Goal: Task Accomplishment & Management: Manage account settings

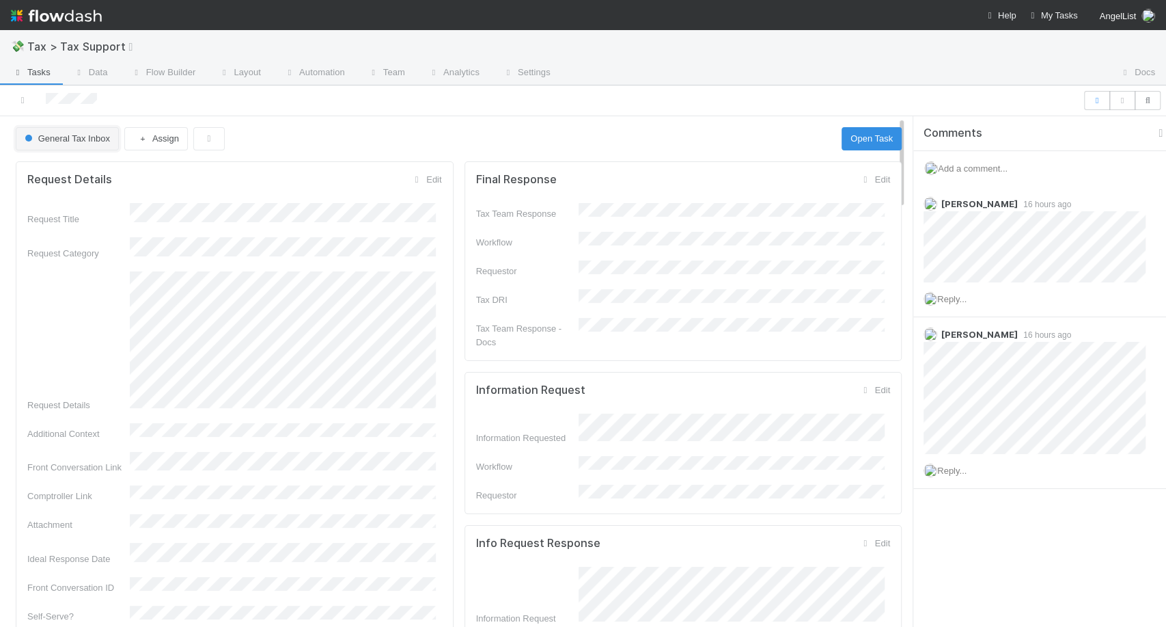
click at [77, 143] on span "General Tax Inbox" at bounding box center [66, 138] width 88 height 10
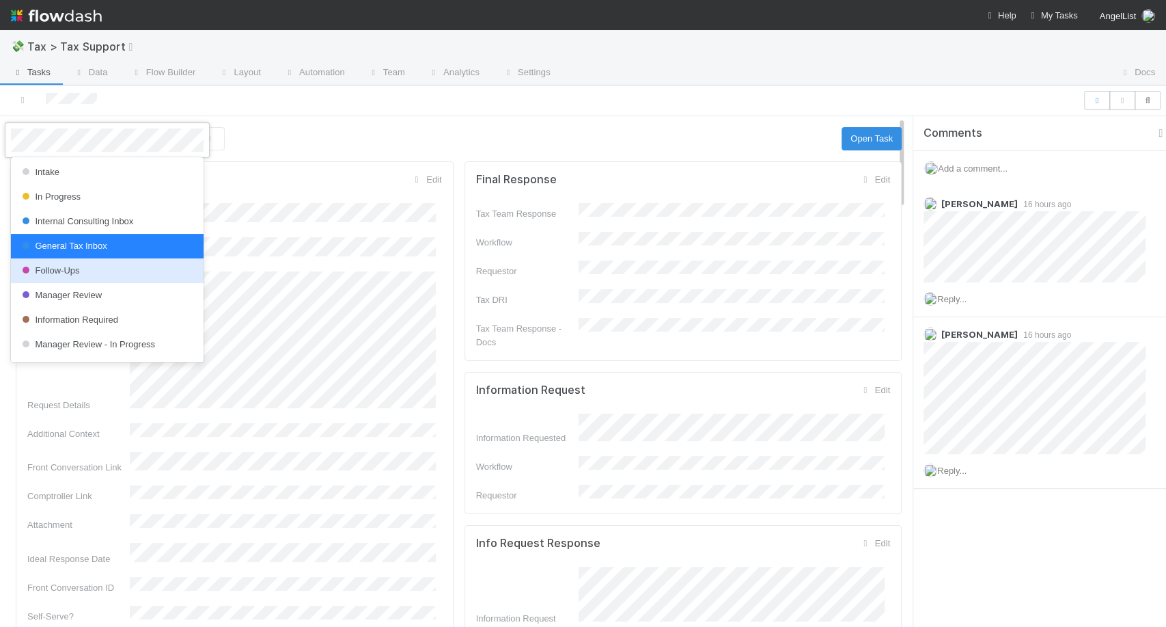
click at [80, 271] on span "Follow-Ups" at bounding box center [49, 270] width 61 height 10
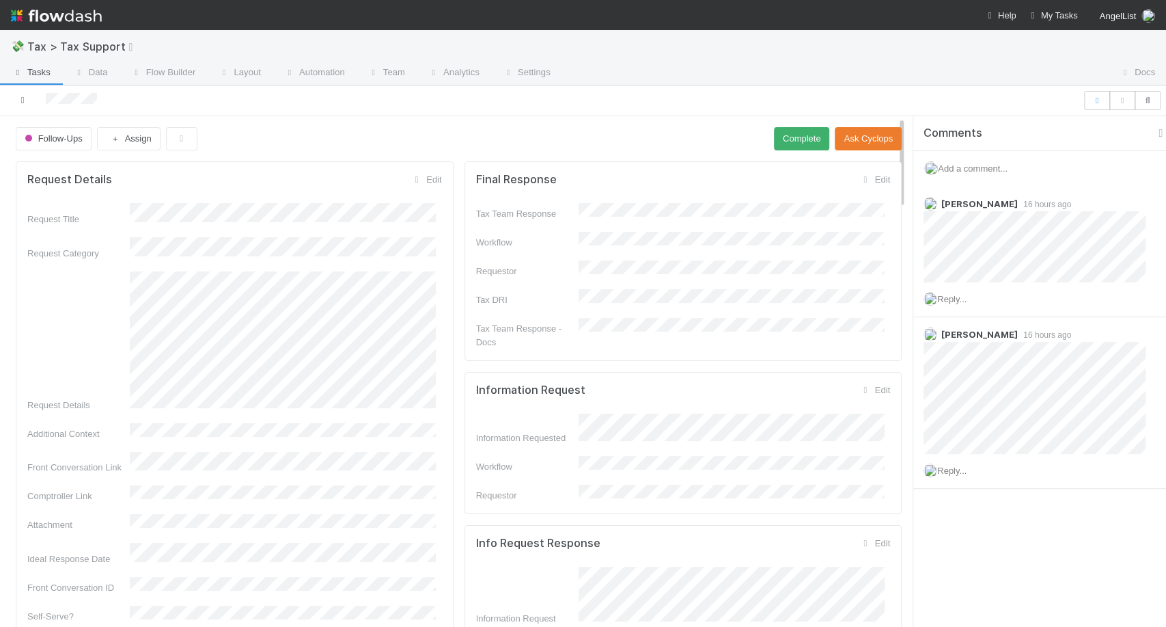
click at [22, 100] on icon at bounding box center [23, 100] width 14 height 9
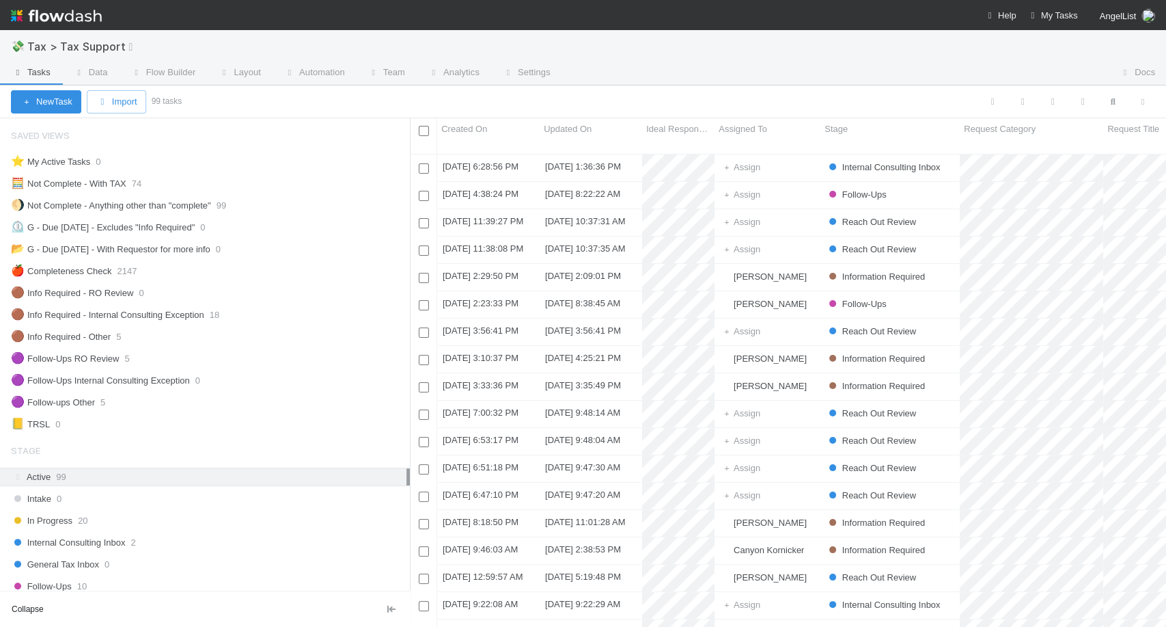
scroll to position [472, 744]
click at [98, 586] on div "Follow-Ups 10" at bounding box center [210, 585] width 399 height 17
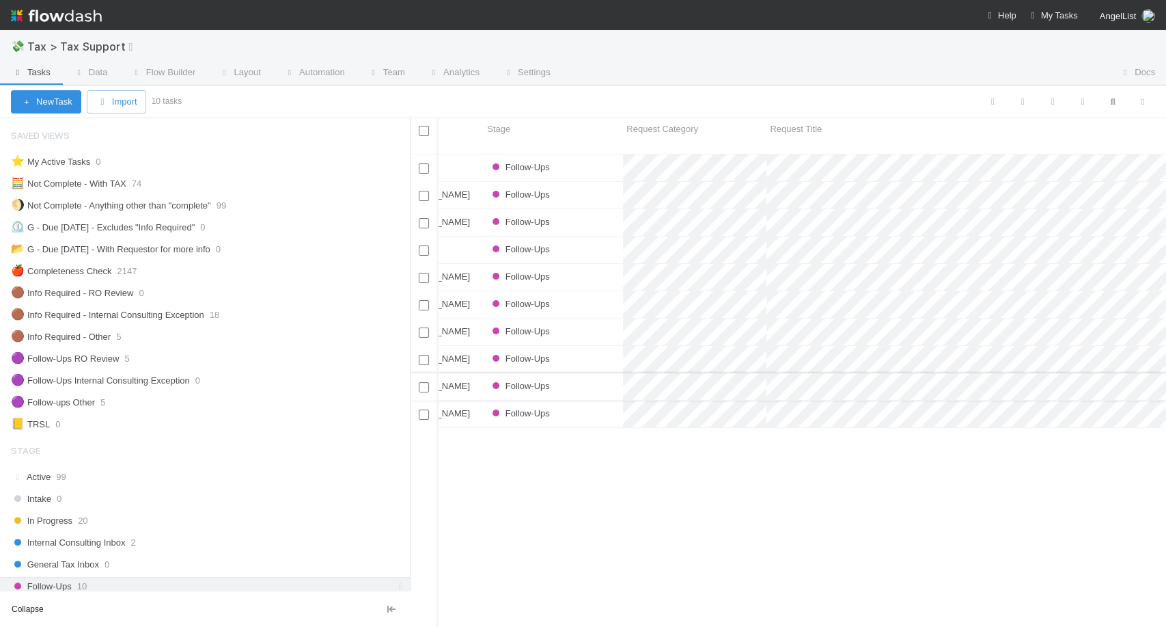
scroll to position [0, 337]
click at [54, 21] on img at bounding box center [56, 15] width 91 height 23
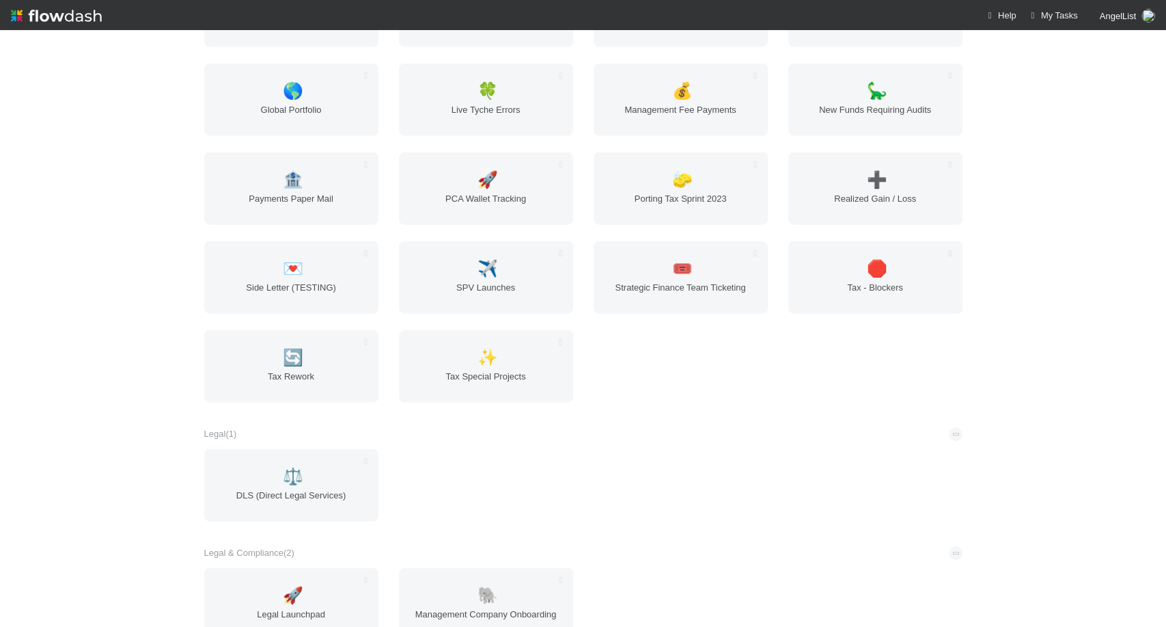
scroll to position [1995, 0]
click at [851, 191] on span "Realized Gain / Loss" at bounding box center [875, 204] width 163 height 27
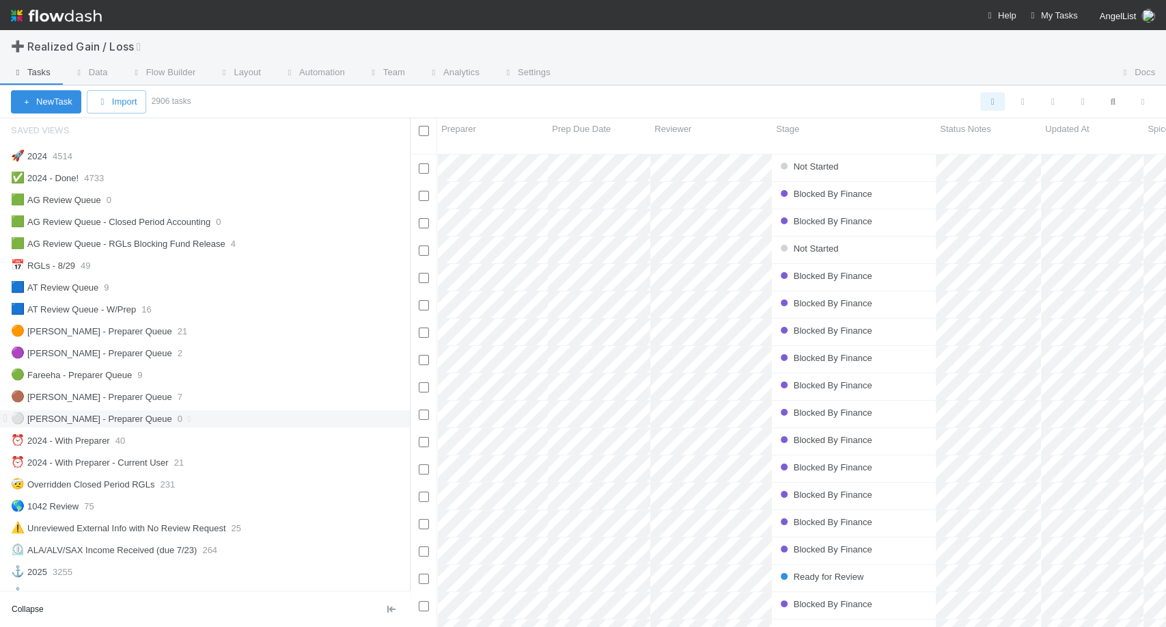
scroll to position [5, 0]
click at [186, 333] on div "🟠 Michael - Preparer Queue 21" at bounding box center [210, 330] width 399 height 17
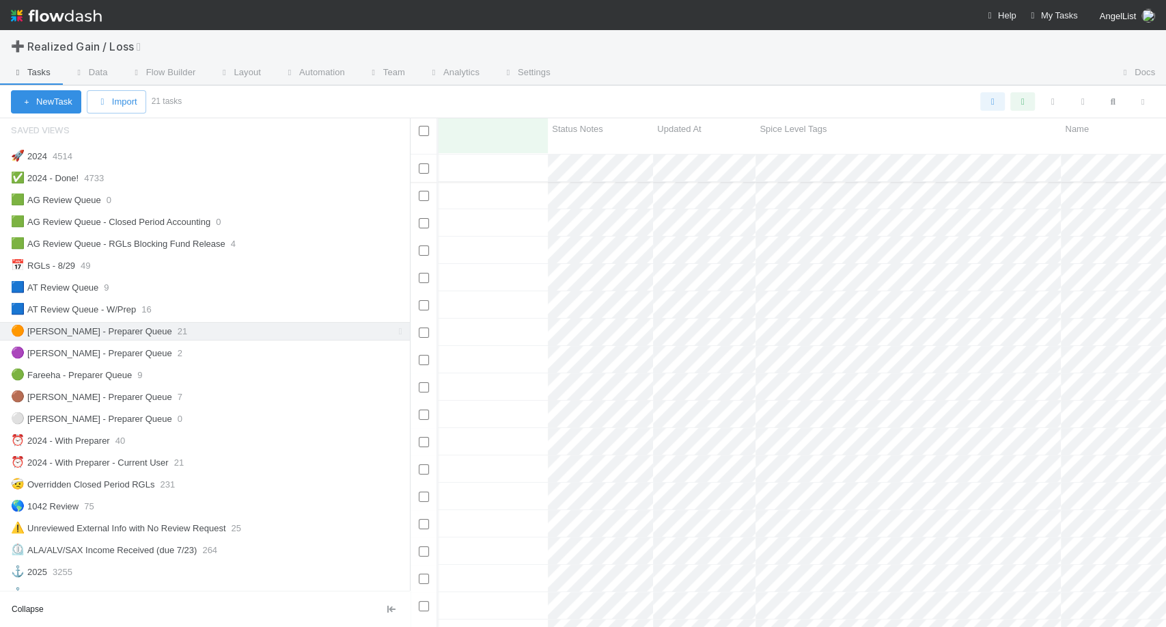
click at [471, 154] on div "Blocked" at bounding box center [466, 167] width 164 height 27
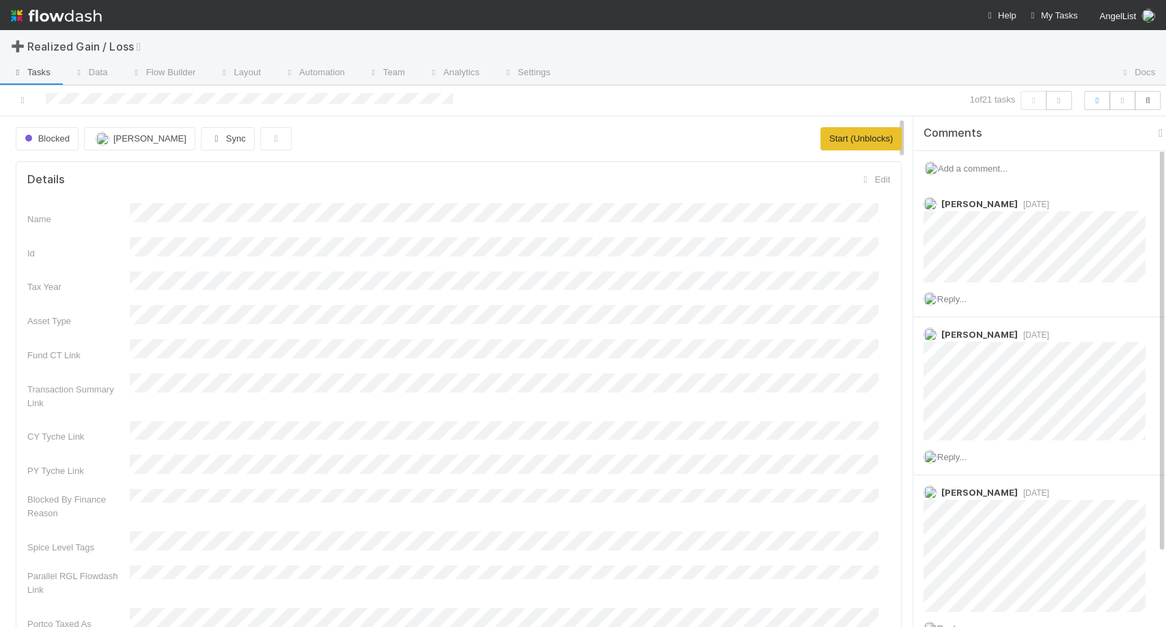
click at [928, 132] on span "Comments" at bounding box center [953, 133] width 59 height 14
click at [964, 167] on span "Add a comment..." at bounding box center [973, 168] width 70 height 10
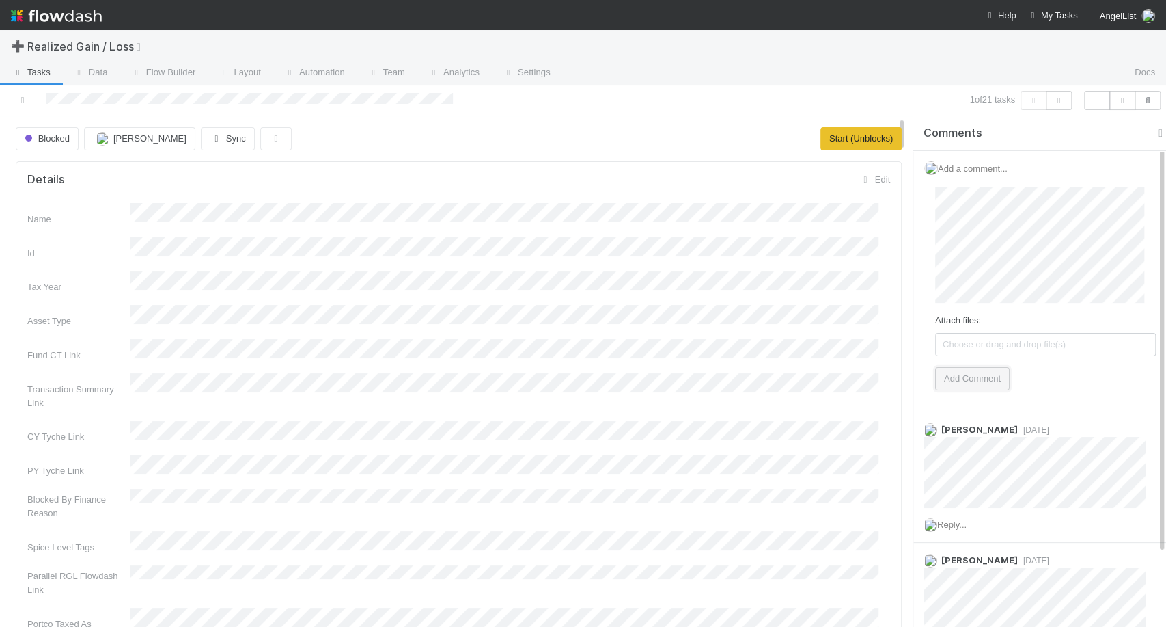
click at [976, 377] on button "Add Comment" at bounding box center [972, 378] width 74 height 23
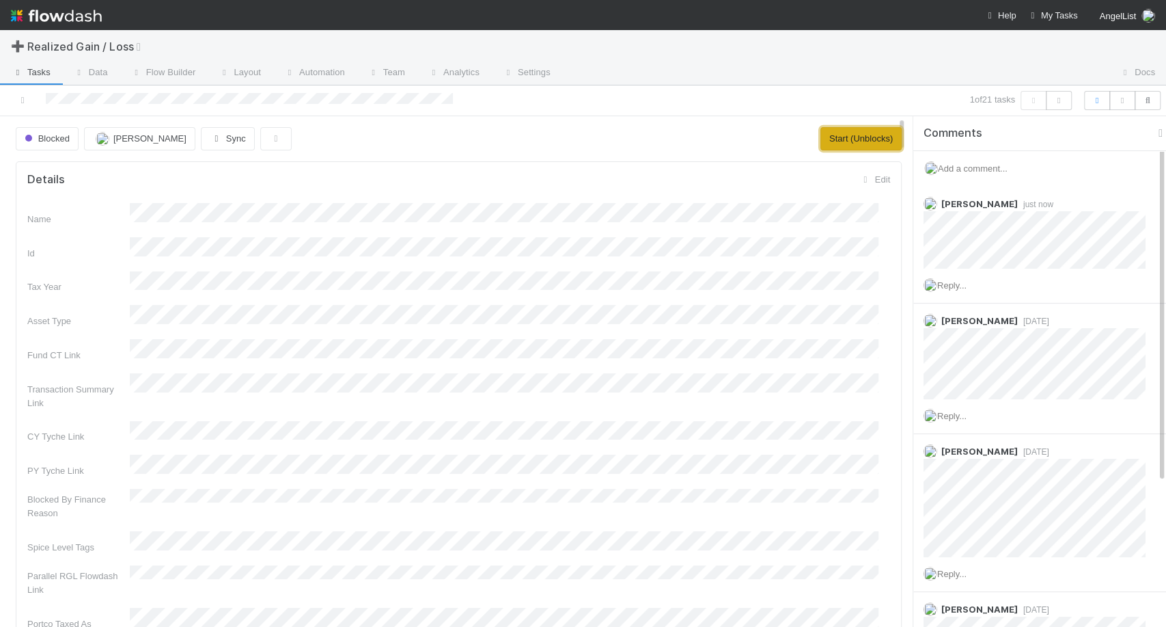
click at [842, 127] on button "Start (Unblocks)" at bounding box center [861, 138] width 81 height 23
click at [806, 138] on button "Request Review (and Resolve)" at bounding box center [832, 138] width 140 height 23
click at [1062, 104] on icon "button" at bounding box center [1059, 100] width 14 height 8
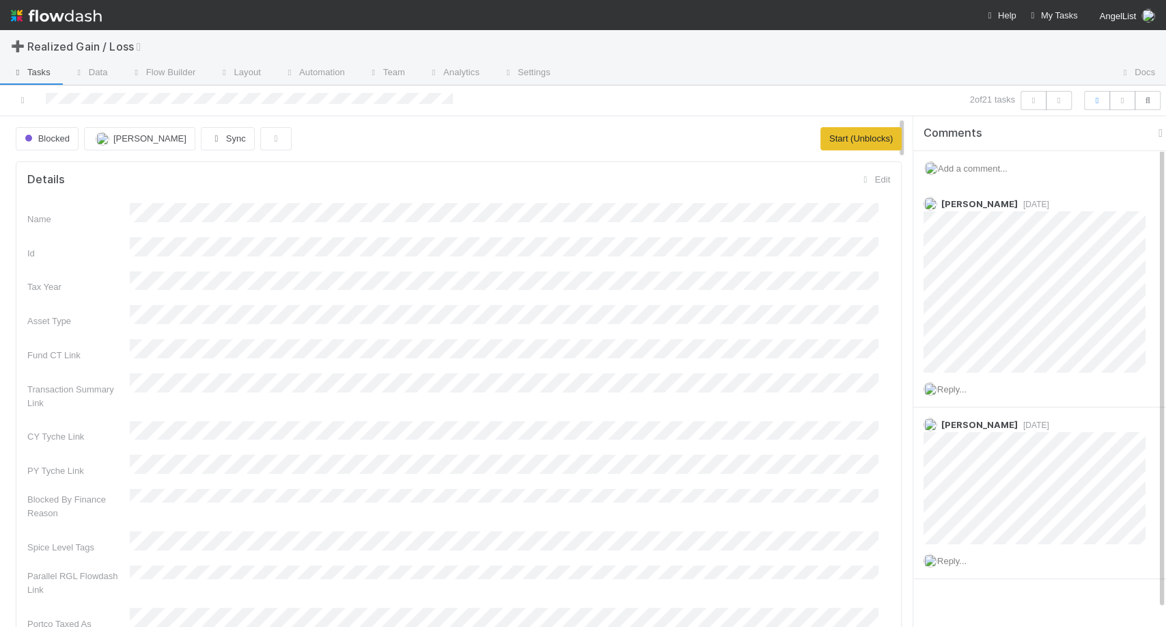
click at [997, 163] on span "Add a comment..." at bounding box center [973, 168] width 70 height 10
click at [979, 350] on span "Choose or drag and drop file(s)" at bounding box center [1045, 344] width 219 height 22
click at [964, 386] on button "Add Comment" at bounding box center [972, 378] width 74 height 23
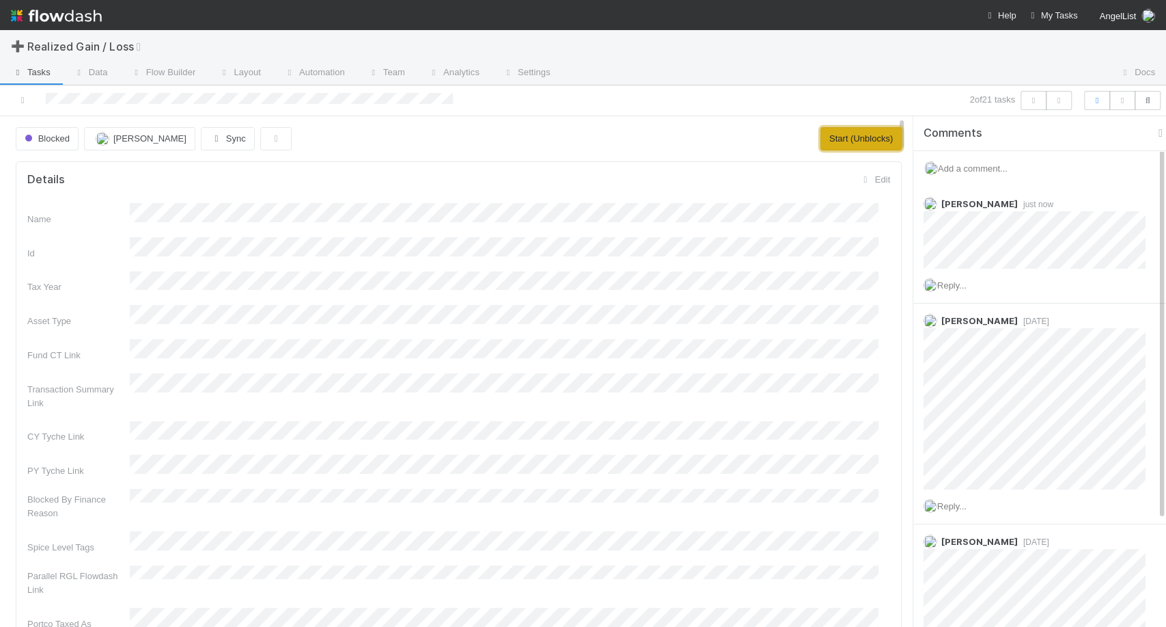
click at [821, 133] on button "Start (Unblocks)" at bounding box center [861, 138] width 81 height 23
click at [808, 137] on button "Request Review (and Resolve)" at bounding box center [832, 138] width 140 height 23
click at [1071, 100] on button "button" at bounding box center [1059, 100] width 26 height 19
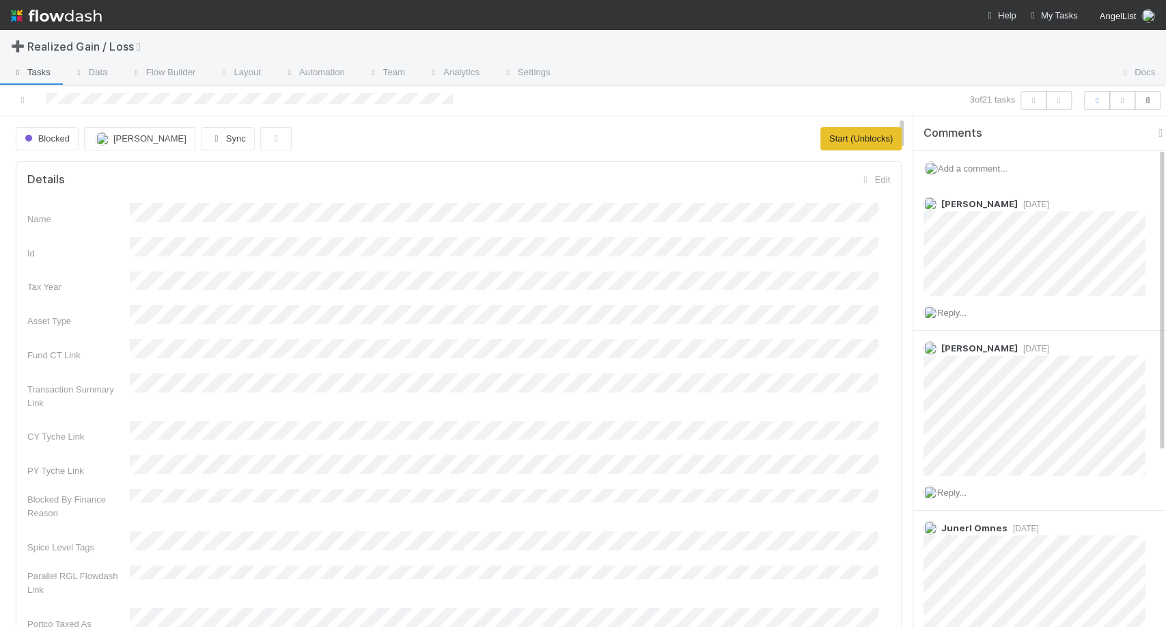
click at [978, 171] on span "Add a comment..." at bounding box center [973, 168] width 70 height 10
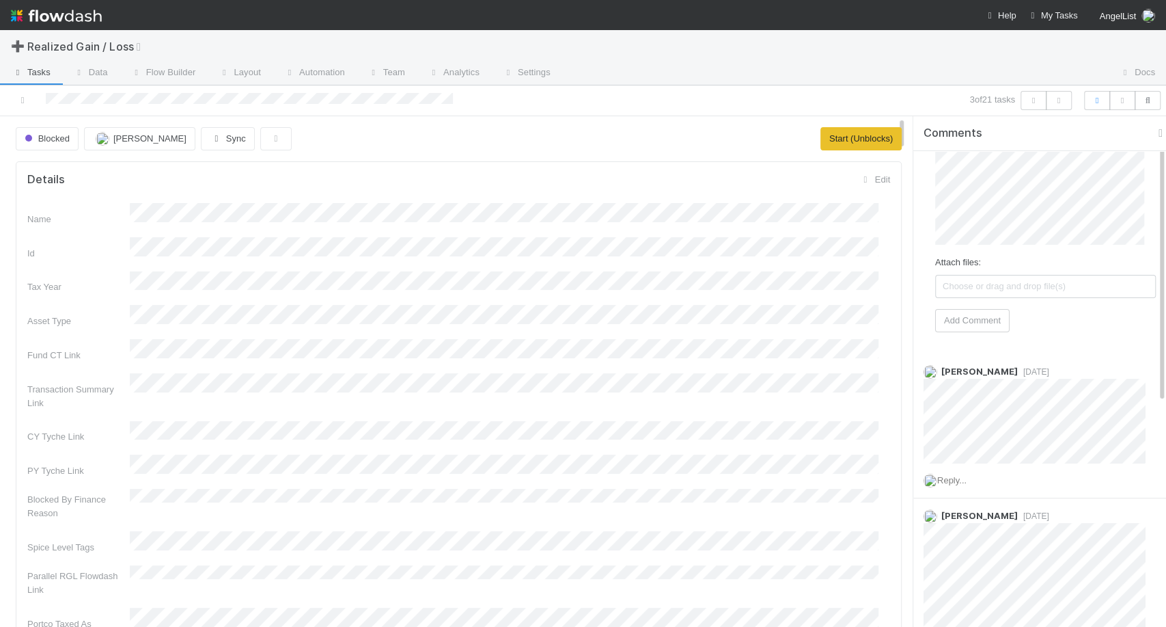
scroll to position [50, 0]
click at [985, 313] on div "Attach files: Choose or drag and drop file(s) Add Comment" at bounding box center [1045, 239] width 221 height 204
click at [985, 325] on button "Add Comment" at bounding box center [972, 328] width 74 height 23
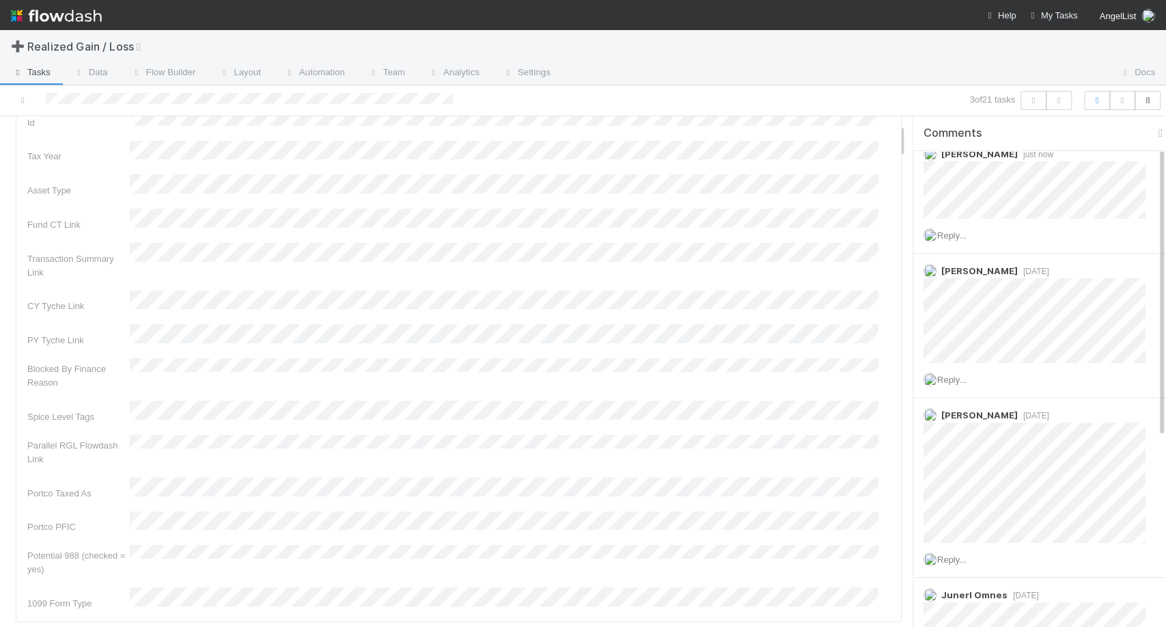
scroll to position [0, 0]
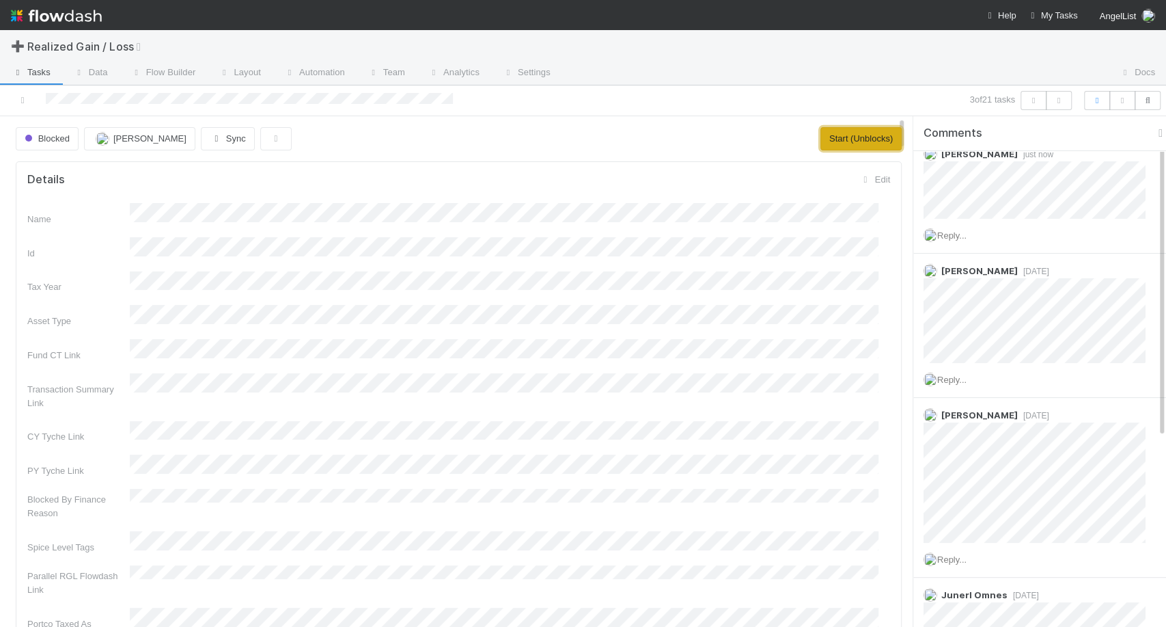
click at [833, 141] on button "Start (Unblocks)" at bounding box center [861, 138] width 81 height 23
click at [830, 143] on button "Request Review (and Resolve)" at bounding box center [832, 138] width 140 height 23
click at [16, 100] on icon at bounding box center [23, 100] width 14 height 9
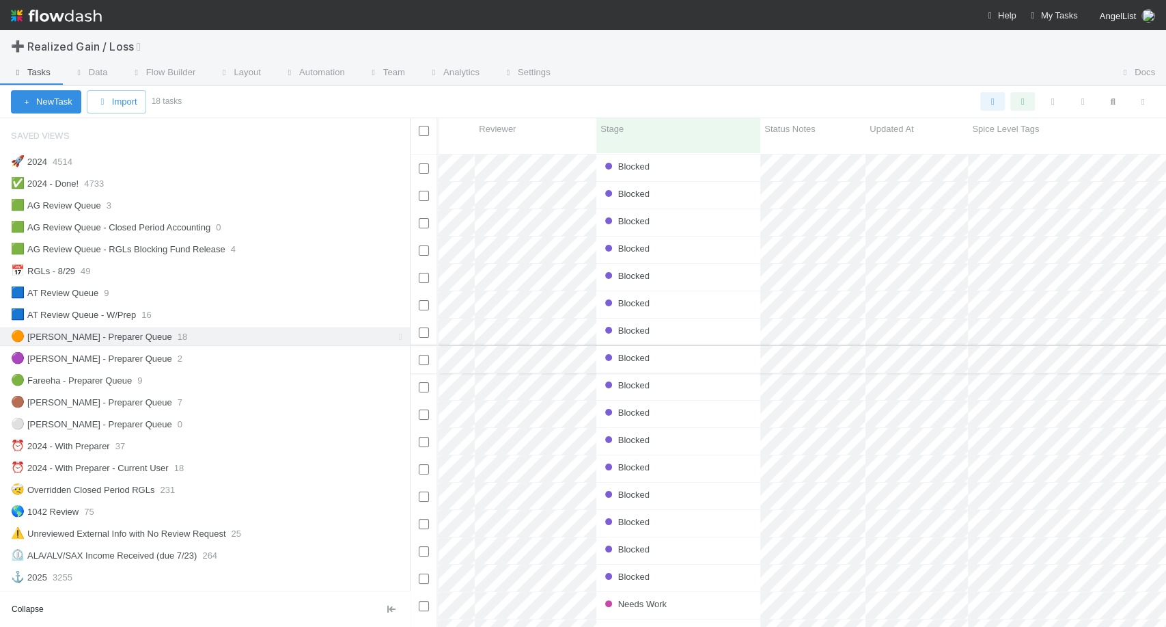
scroll to position [0, 109]
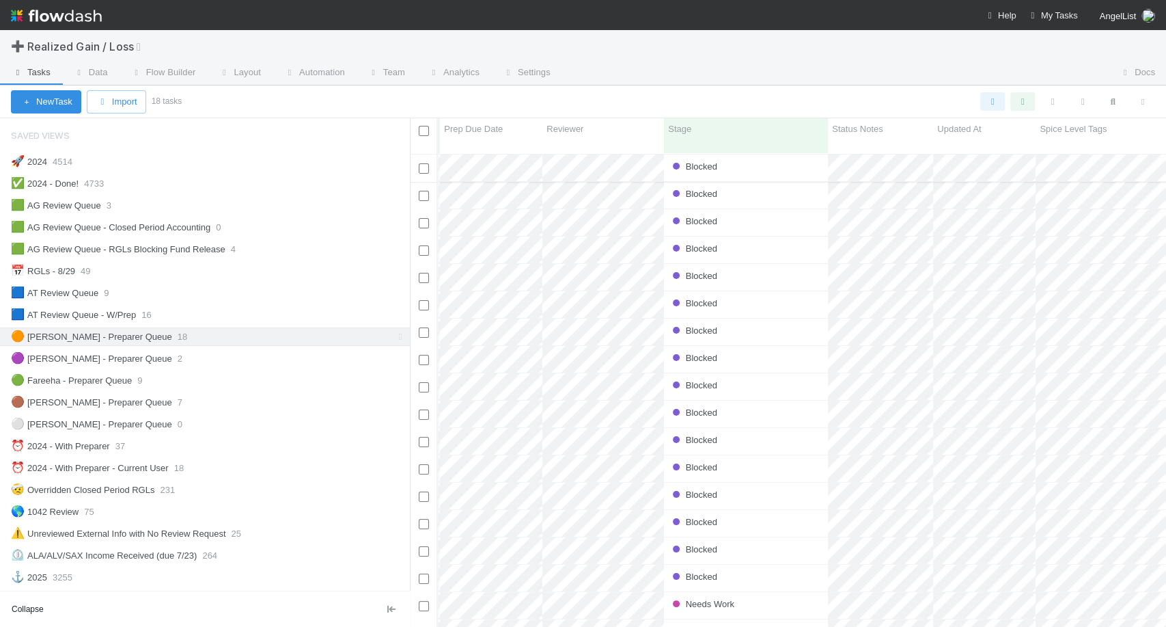
click at [756, 160] on div "Blocked" at bounding box center [746, 167] width 164 height 27
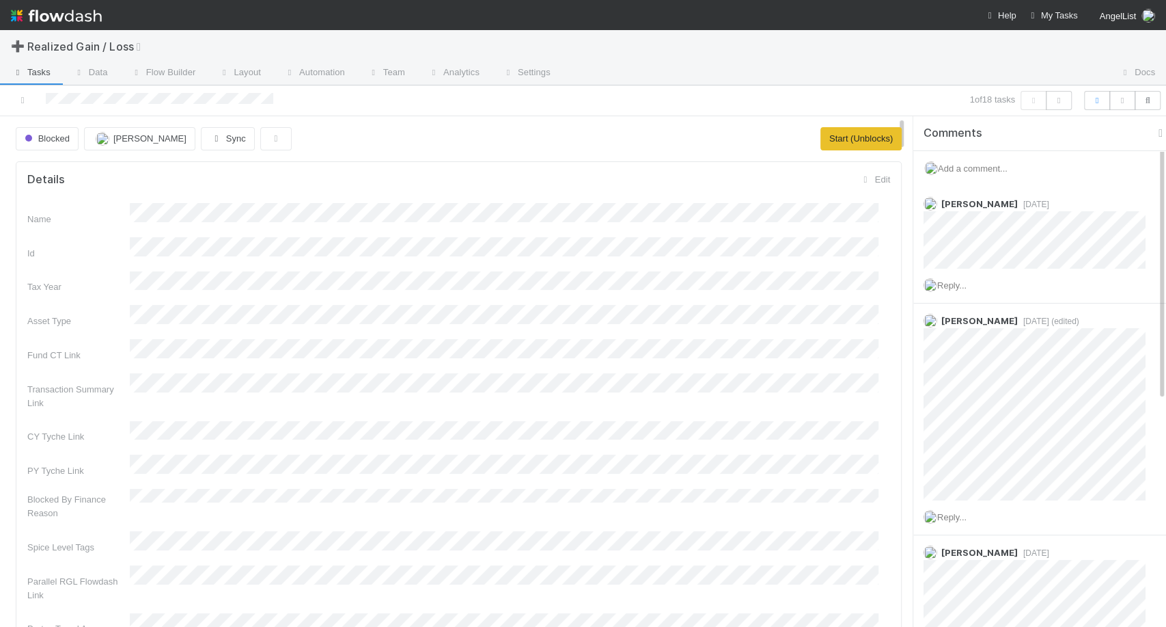
click at [995, 167] on span "Add a comment..." at bounding box center [973, 168] width 70 height 10
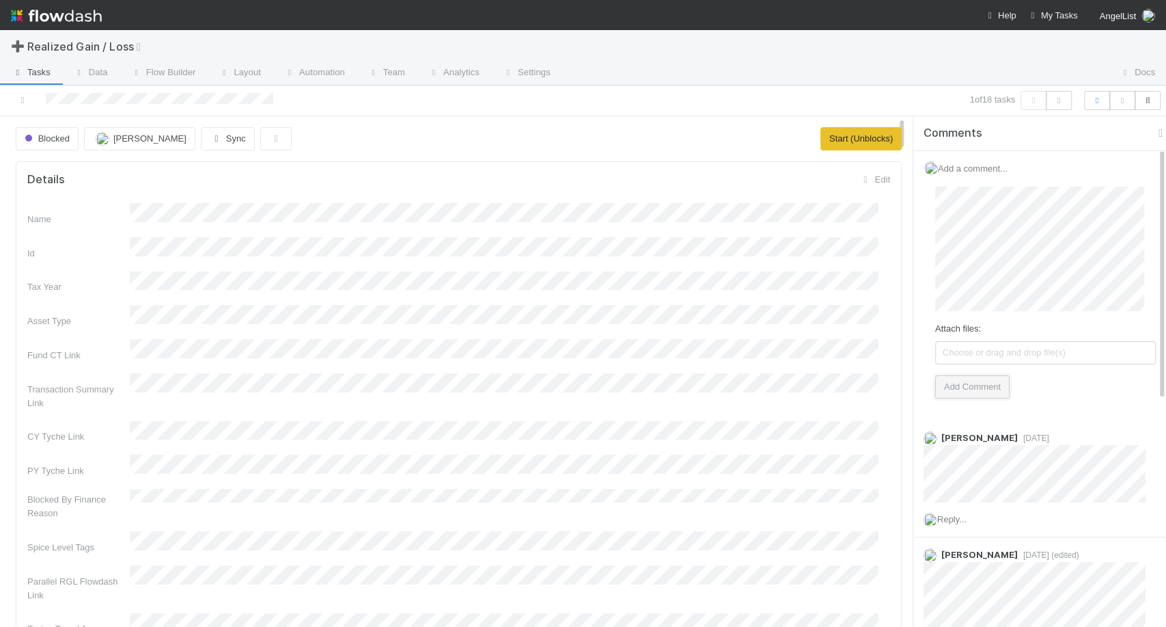
click at [978, 393] on button "Add Comment" at bounding box center [972, 386] width 74 height 23
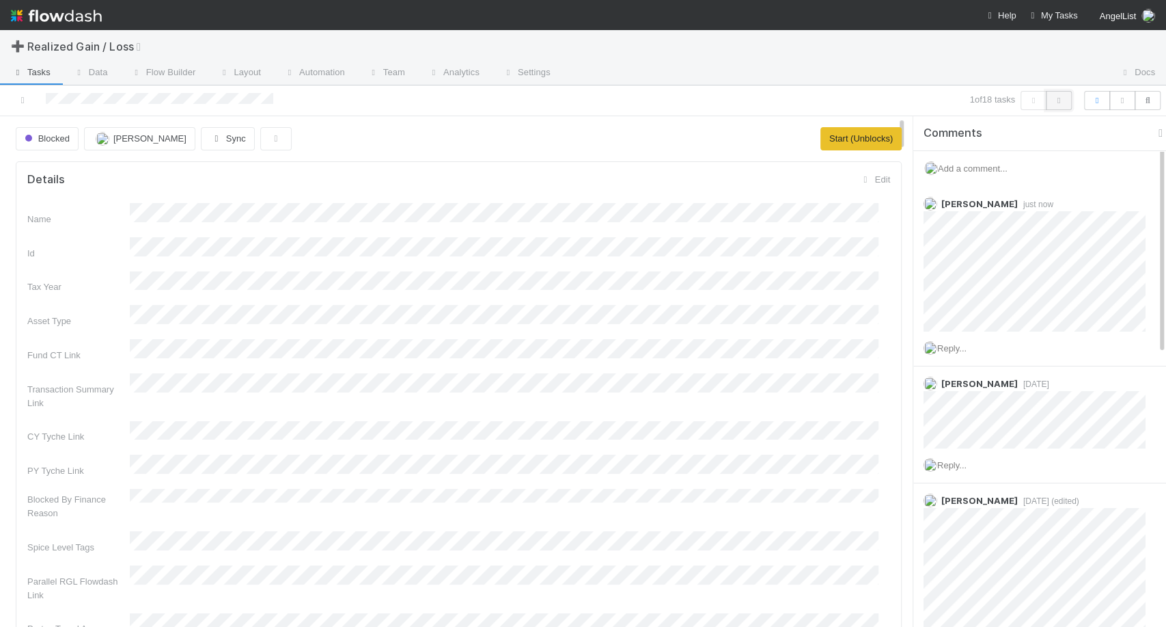
click at [1060, 102] on icon "button" at bounding box center [1059, 100] width 14 height 8
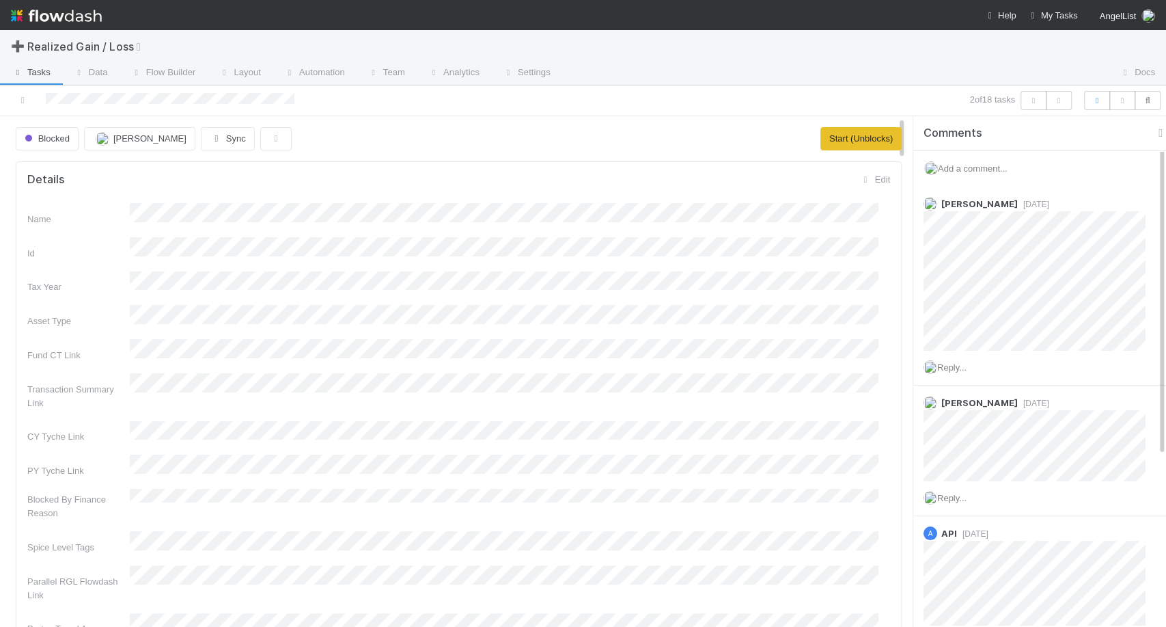
click at [980, 171] on span "Add a comment..." at bounding box center [973, 168] width 70 height 10
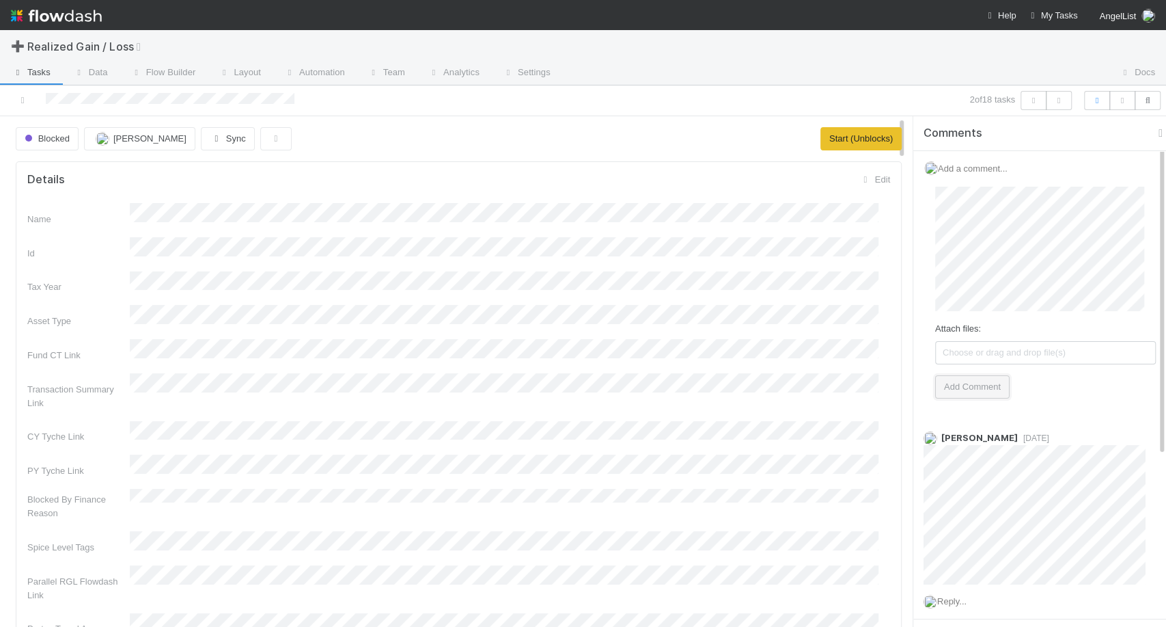
click at [983, 379] on button "Add Comment" at bounding box center [972, 386] width 74 height 23
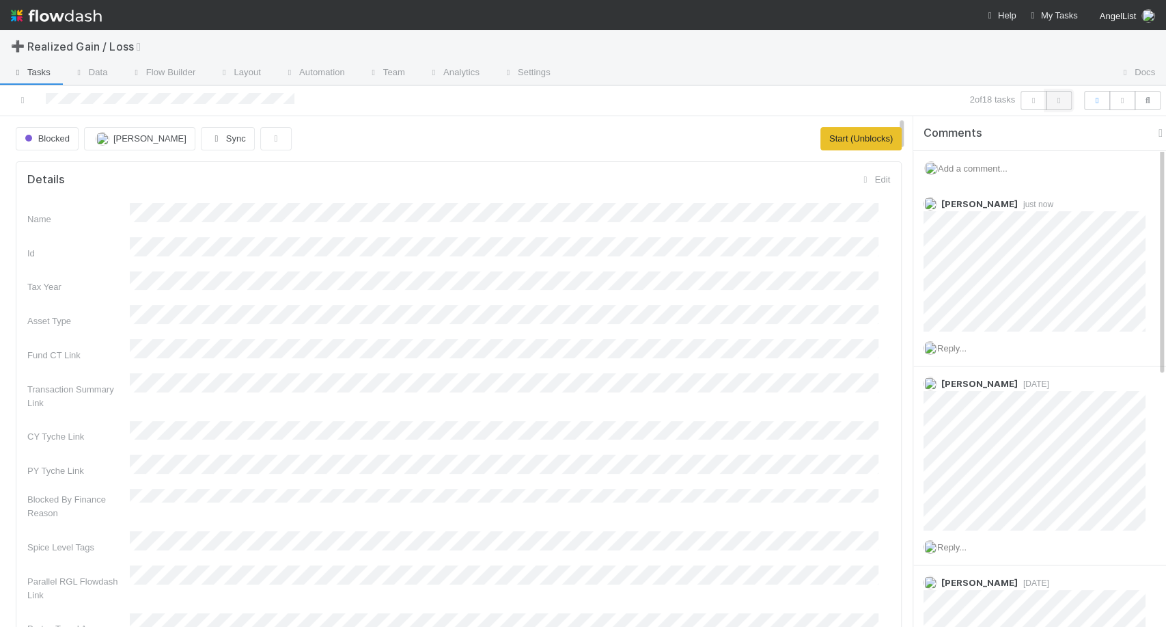
click at [1055, 101] on icon "button" at bounding box center [1059, 100] width 14 height 8
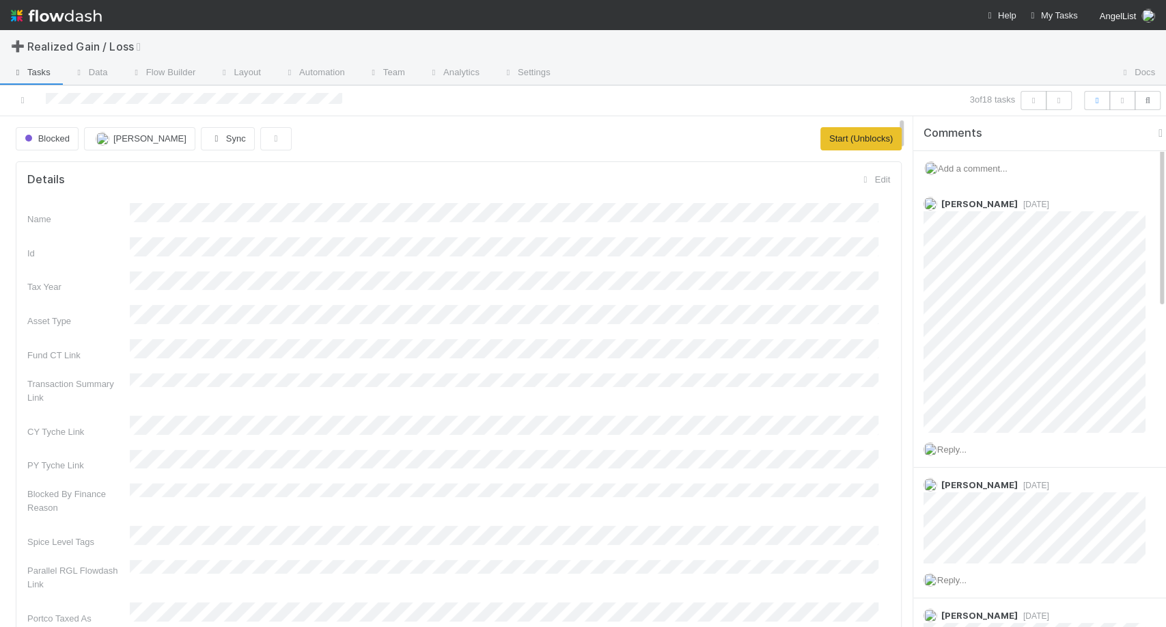
click at [996, 164] on span "Add a comment..." at bounding box center [973, 168] width 70 height 10
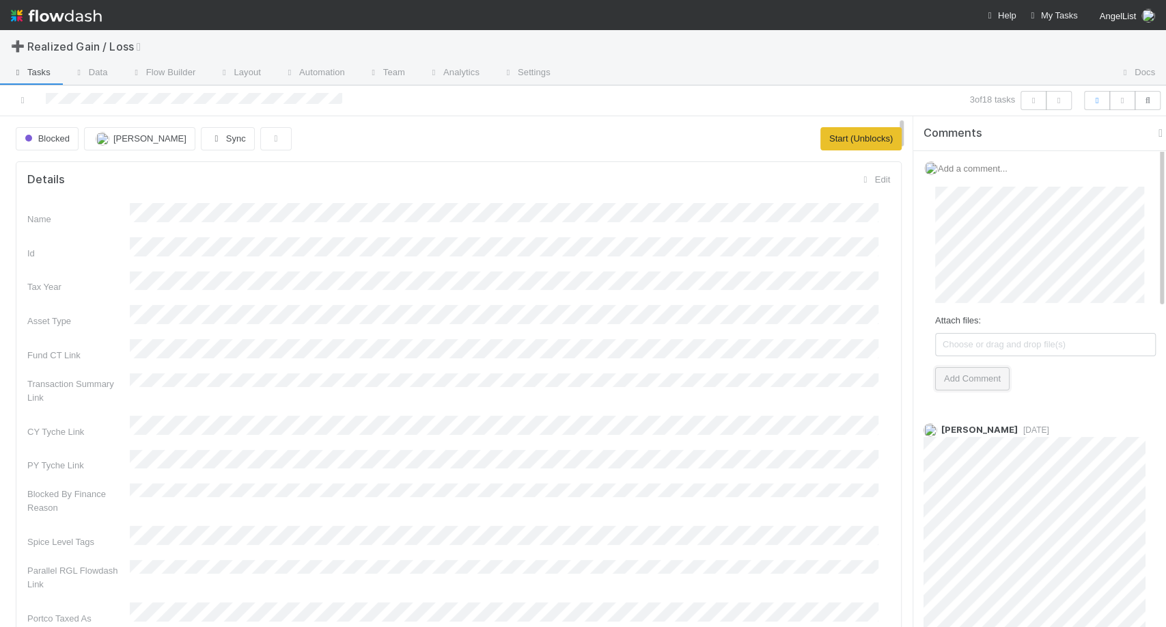
click at [976, 381] on button "Add Comment" at bounding box center [972, 378] width 74 height 23
click at [855, 146] on button "Start (Unblocks)" at bounding box center [861, 138] width 81 height 23
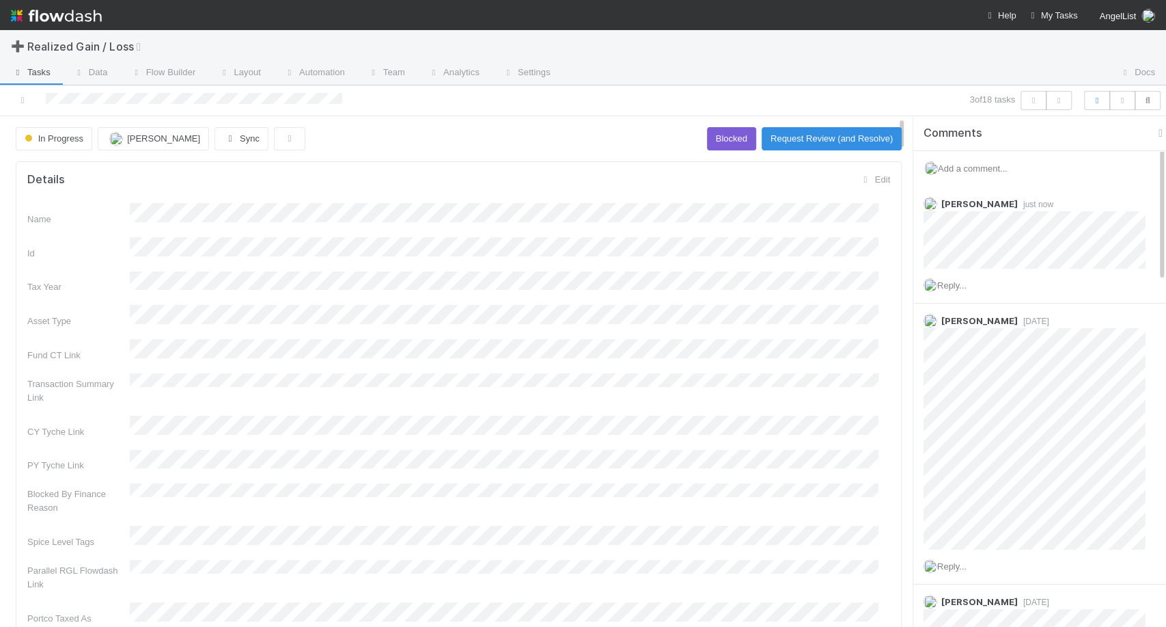
click at [1073, 98] on div "3 of 18 tasks" at bounding box center [811, 100] width 534 height 19
click at [1065, 98] on icon "button" at bounding box center [1059, 100] width 14 height 8
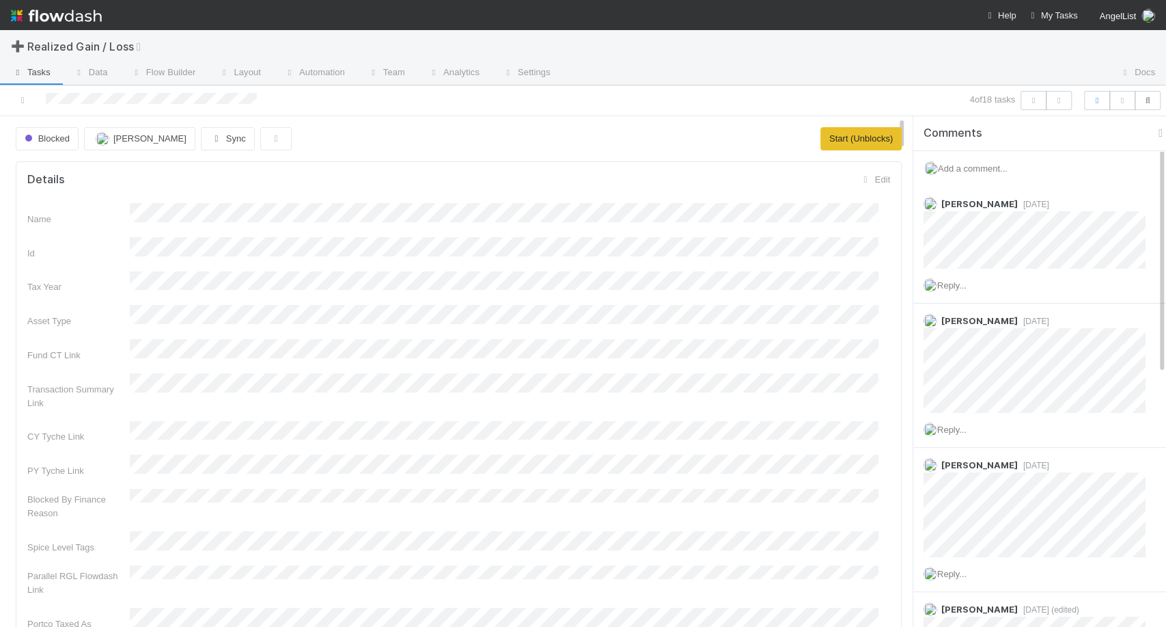
click at [997, 167] on span "Add a comment..." at bounding box center [973, 168] width 70 height 10
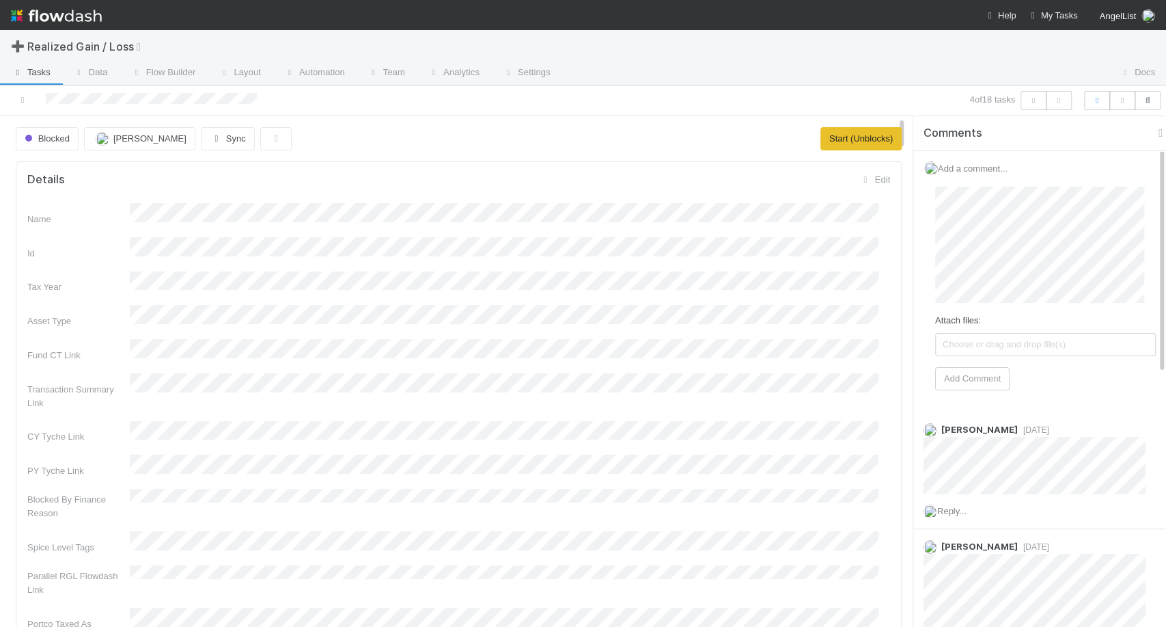
click at [974, 391] on div "Attach files: Choose or drag and drop file(s) Add Comment" at bounding box center [1045, 289] width 243 height 226
click at [985, 385] on button "Add Comment" at bounding box center [972, 378] width 74 height 23
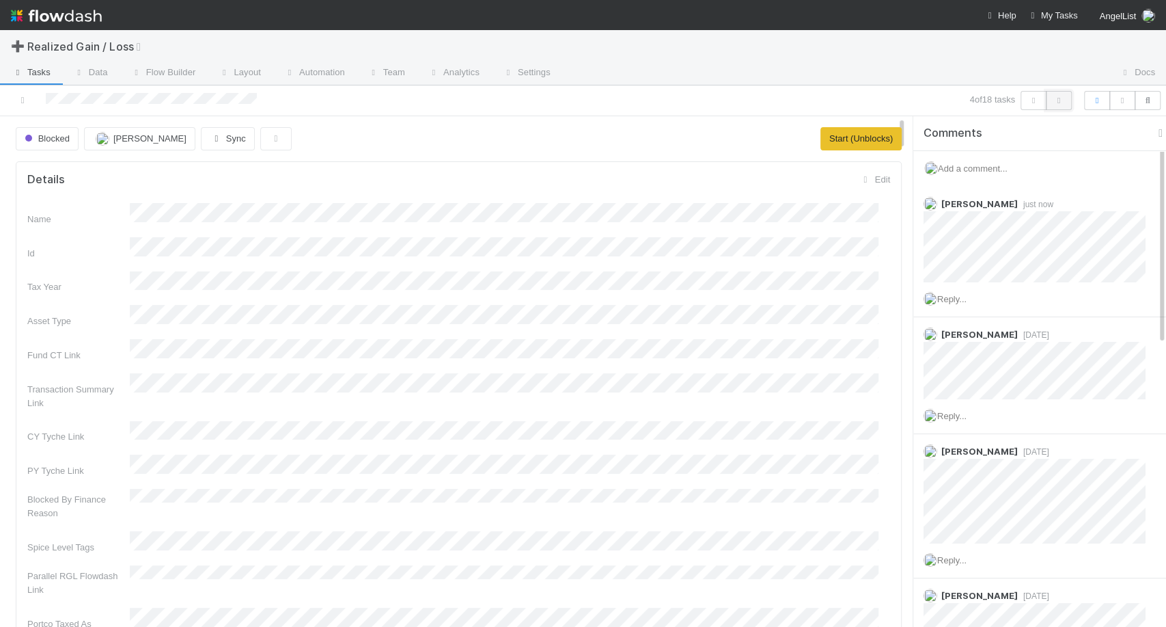
click at [1058, 101] on icon "button" at bounding box center [1059, 100] width 14 height 8
click at [979, 159] on div "Add a comment..." at bounding box center [1045, 169] width 264 height 36
click at [982, 168] on span "Add a comment..." at bounding box center [973, 168] width 70 height 10
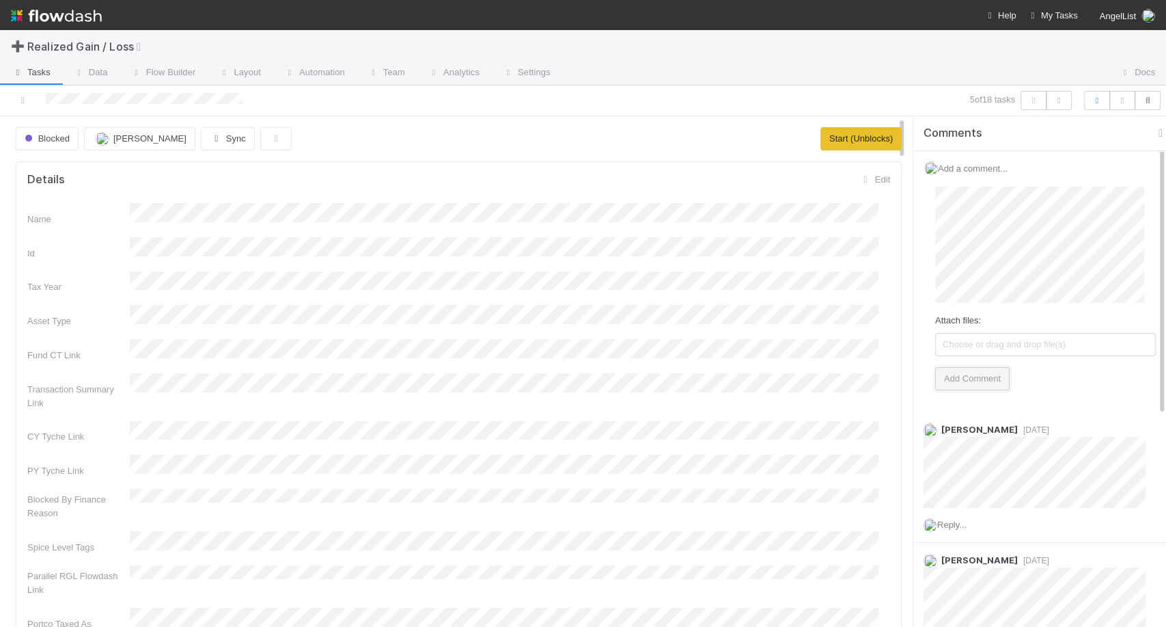
click at [995, 384] on button "Add Comment" at bounding box center [972, 378] width 74 height 23
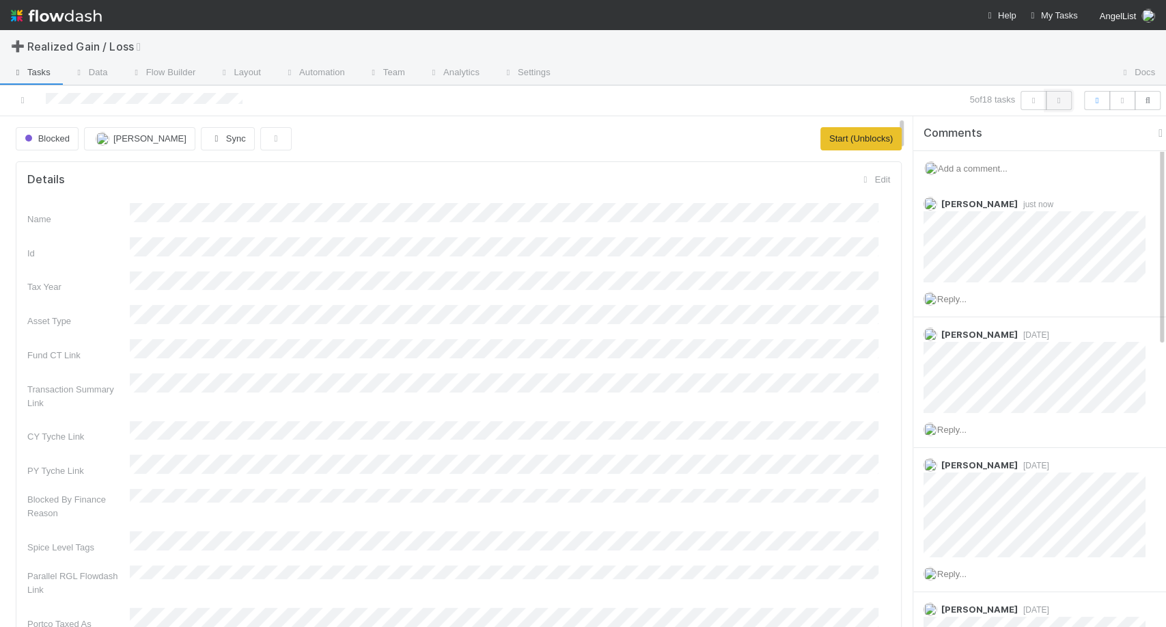
click at [1071, 96] on button "button" at bounding box center [1059, 100] width 26 height 19
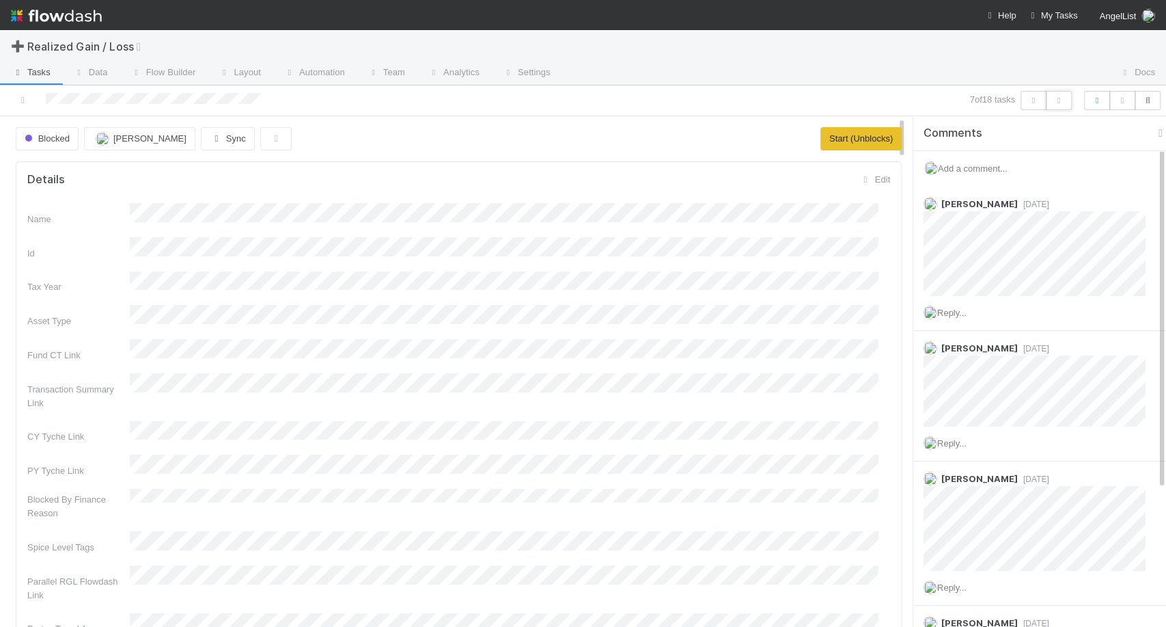
click at [1071, 96] on button "button" at bounding box center [1059, 100] width 26 height 19
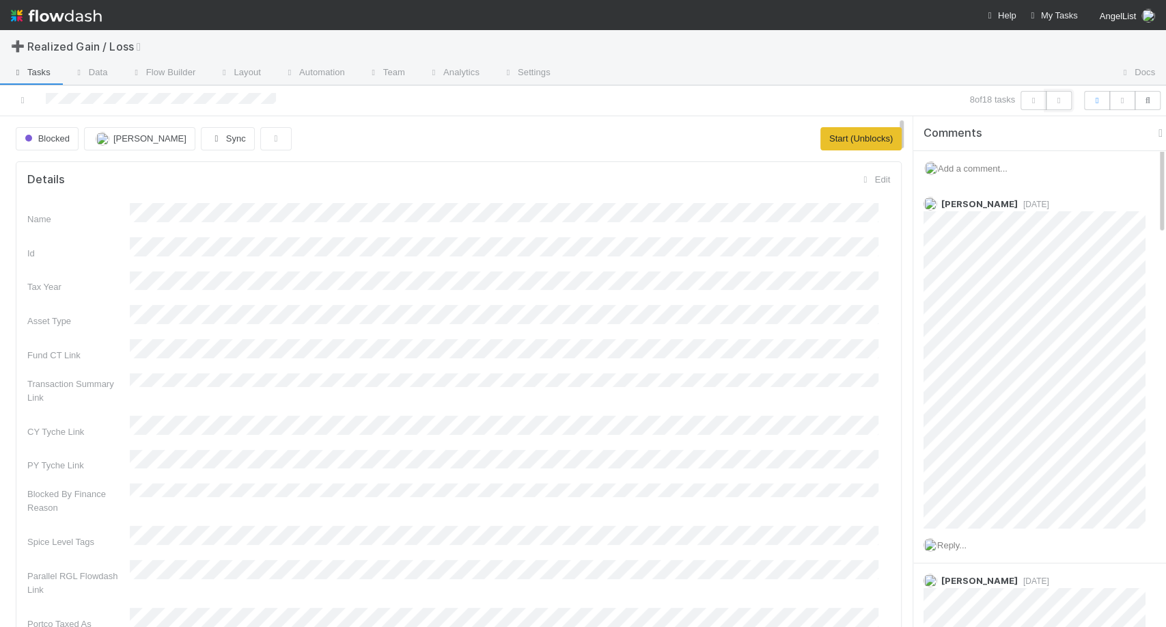
click at [1071, 96] on button "button" at bounding box center [1059, 100] width 26 height 19
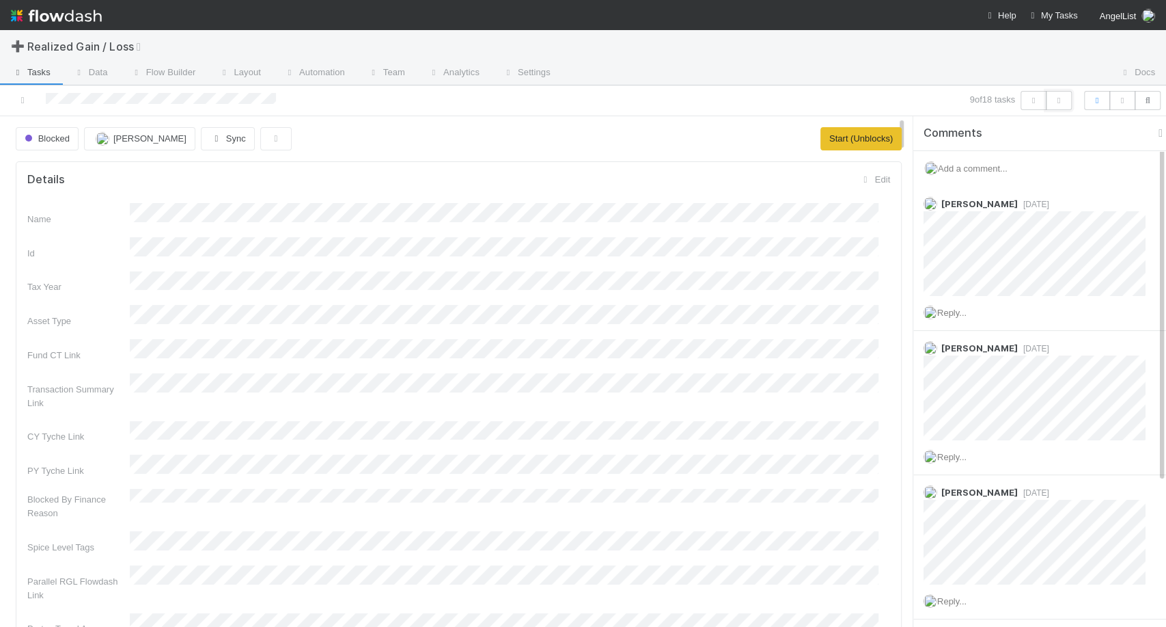
click at [1071, 96] on button "button" at bounding box center [1059, 100] width 26 height 19
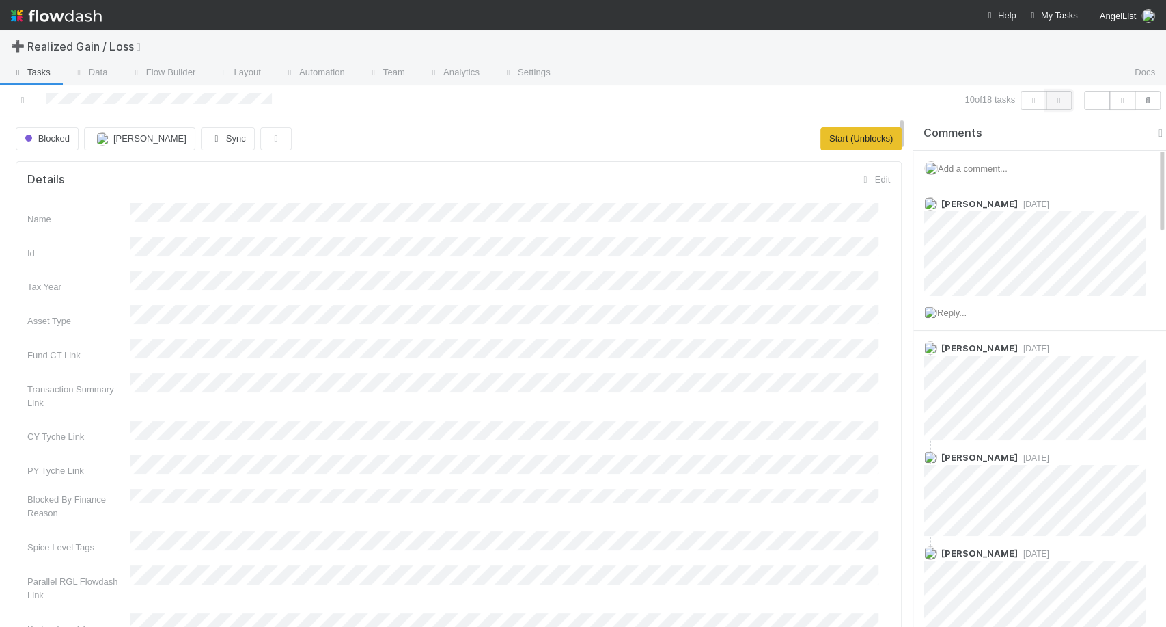
click at [1062, 105] on button "button" at bounding box center [1059, 100] width 26 height 19
click at [1064, 102] on icon "button" at bounding box center [1059, 100] width 14 height 8
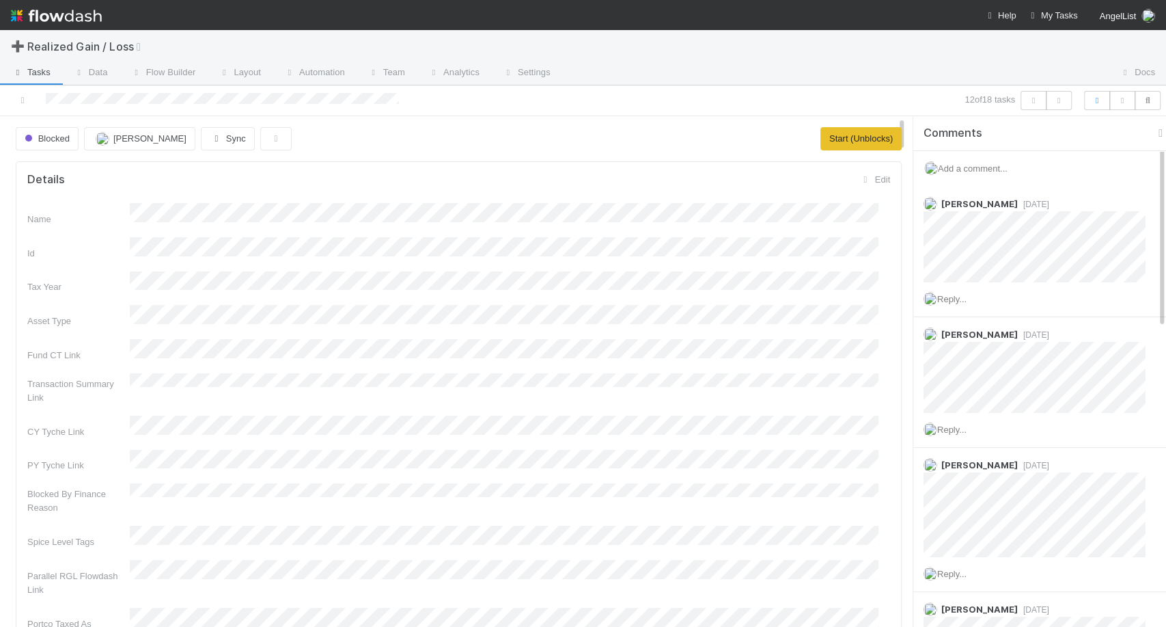
click at [983, 174] on div "Add a comment..." at bounding box center [1045, 169] width 264 height 36
click at [982, 172] on span "Add a comment..." at bounding box center [973, 168] width 70 height 10
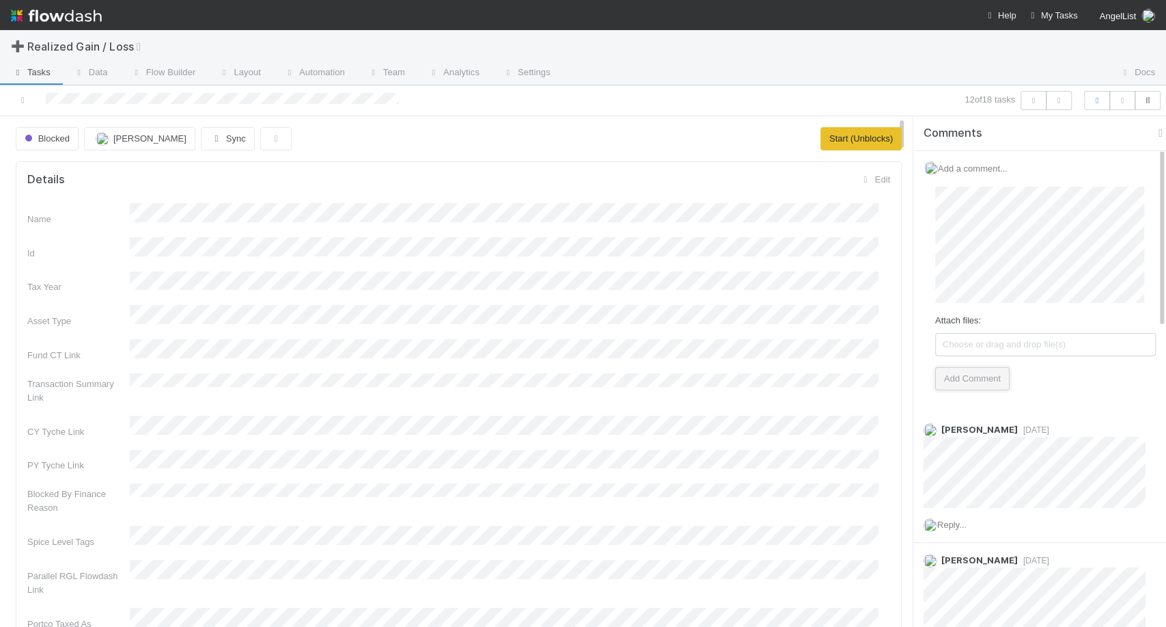
click at [959, 370] on button "Add Comment" at bounding box center [972, 378] width 74 height 23
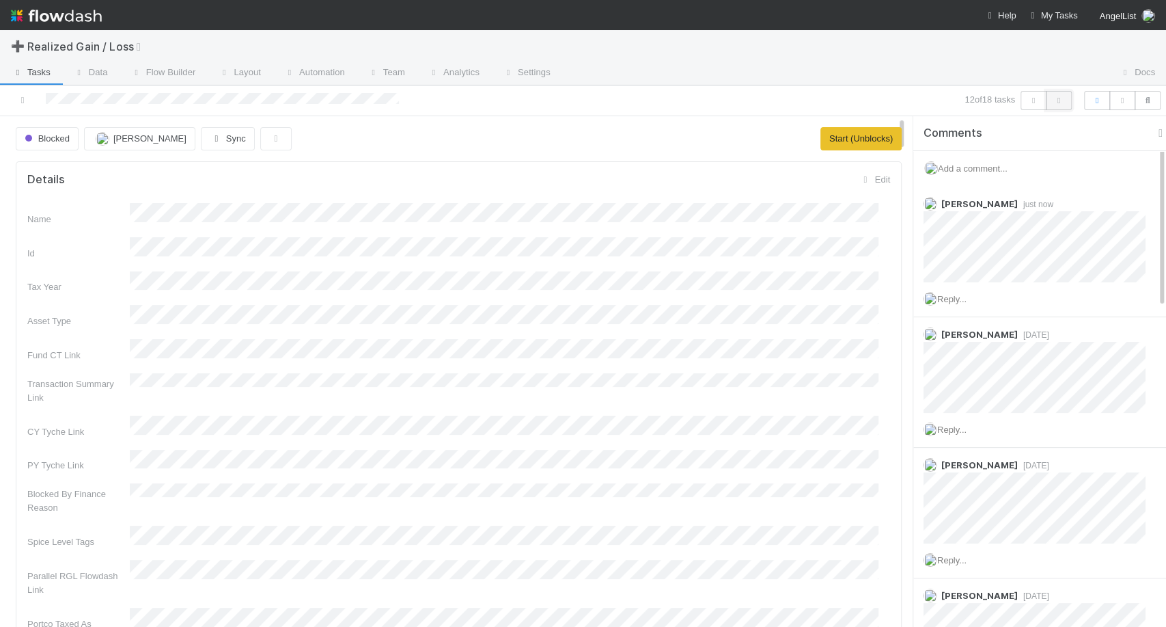
click at [1061, 102] on icon "button" at bounding box center [1059, 100] width 14 height 8
click at [966, 165] on span "Add a comment..." at bounding box center [973, 168] width 70 height 10
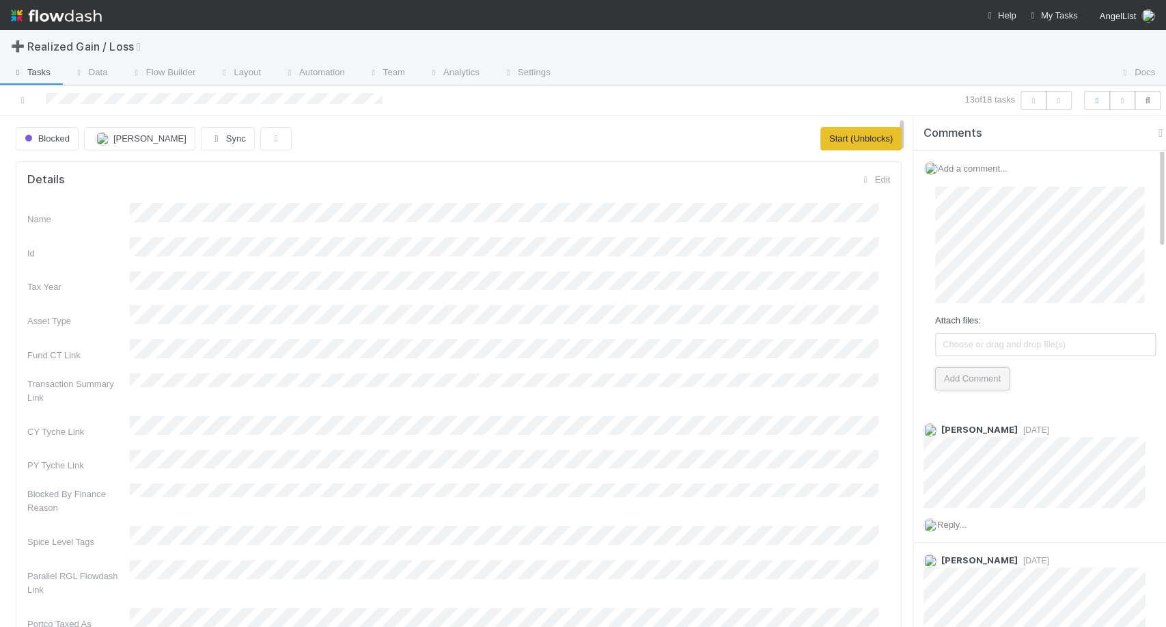
click at [942, 385] on button "Add Comment" at bounding box center [972, 378] width 74 height 23
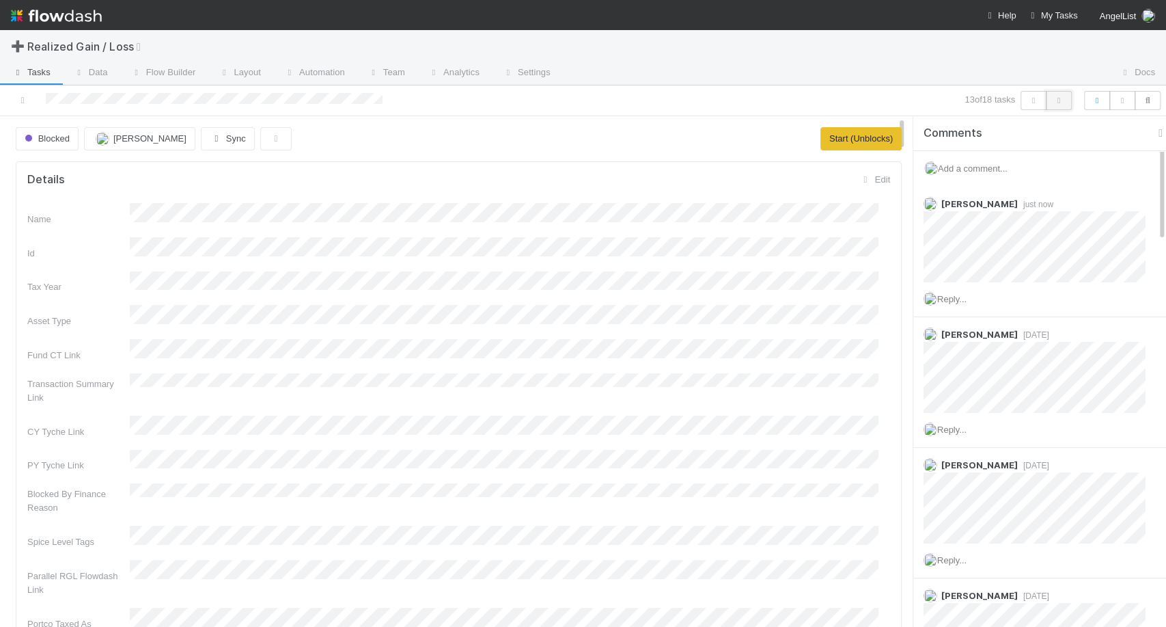
click at [1049, 105] on button "button" at bounding box center [1059, 100] width 26 height 19
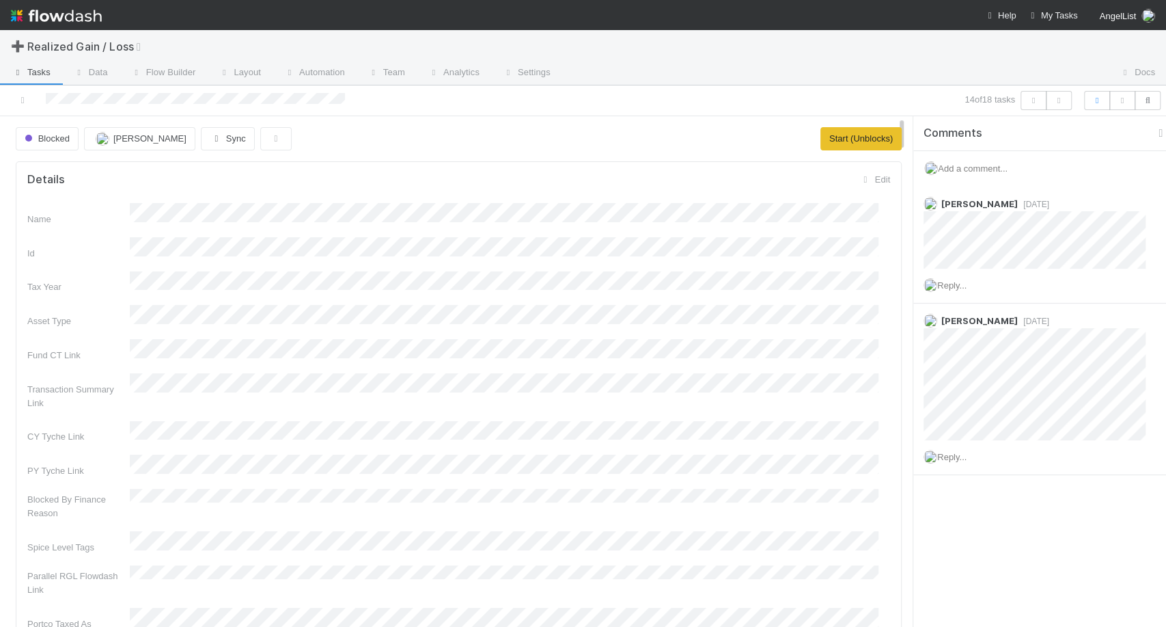
scroll to position [266, 840]
click at [1069, 107] on button "button" at bounding box center [1059, 100] width 26 height 19
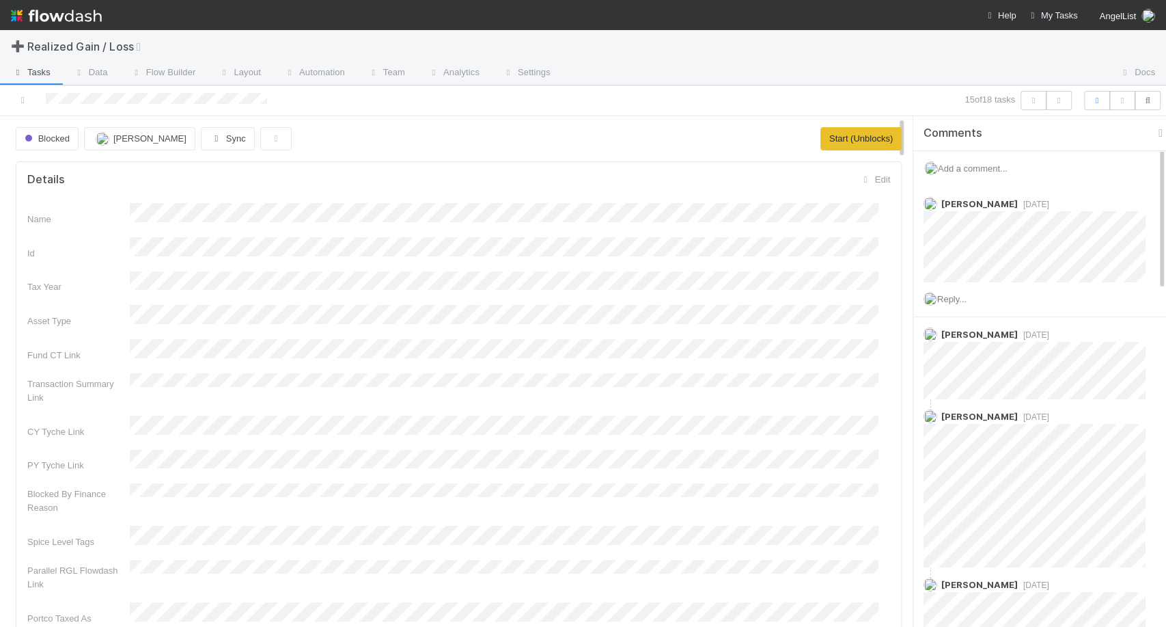
click at [961, 170] on span "Add a comment..." at bounding box center [973, 168] width 70 height 10
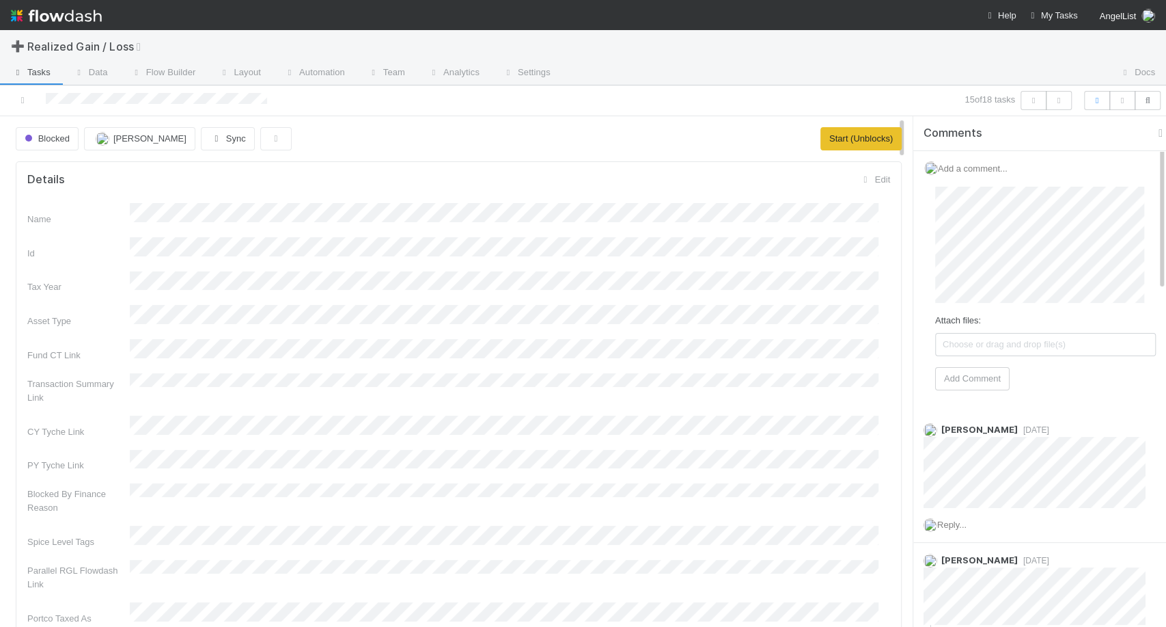
click at [993, 398] on div "Attach files: Choose or drag and drop file(s) Add Comment" at bounding box center [1045, 289] width 243 height 226
click at [993, 389] on button "Add Comment" at bounding box center [972, 378] width 74 height 23
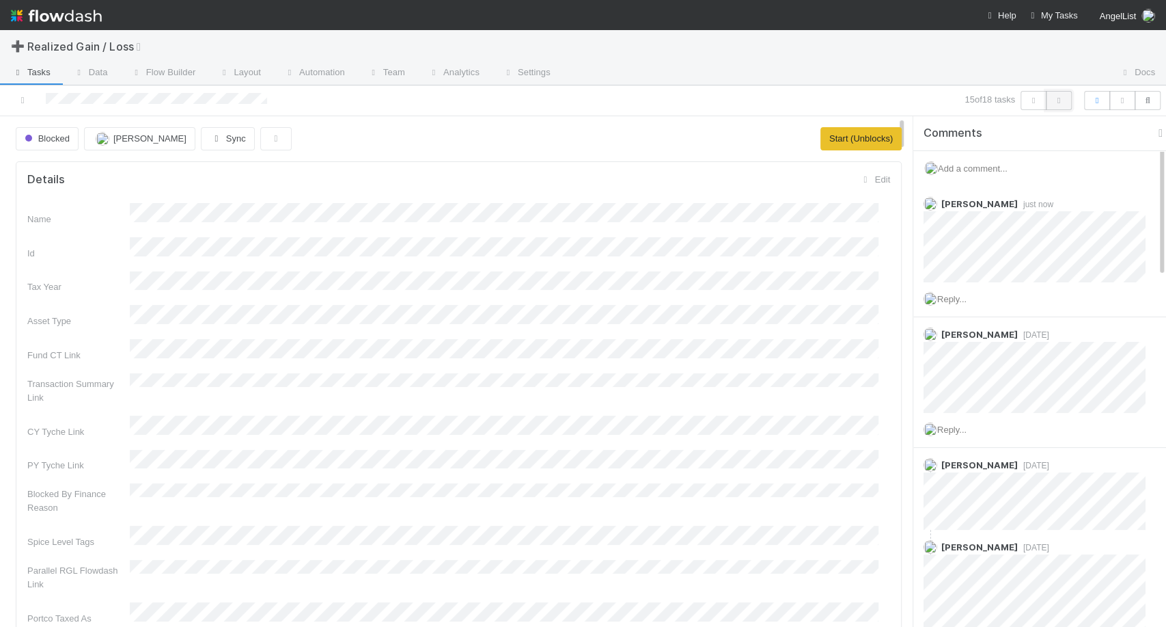
click at [1063, 104] on icon "button" at bounding box center [1059, 100] width 14 height 8
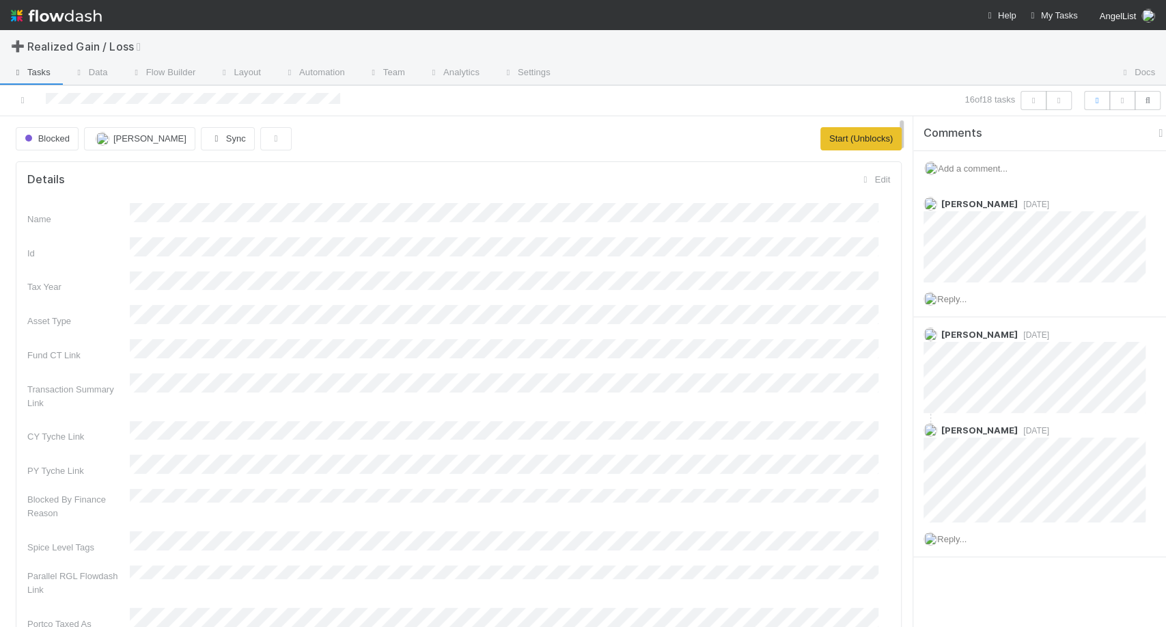
click at [1008, 165] on span "Add a comment..." at bounding box center [973, 168] width 70 height 10
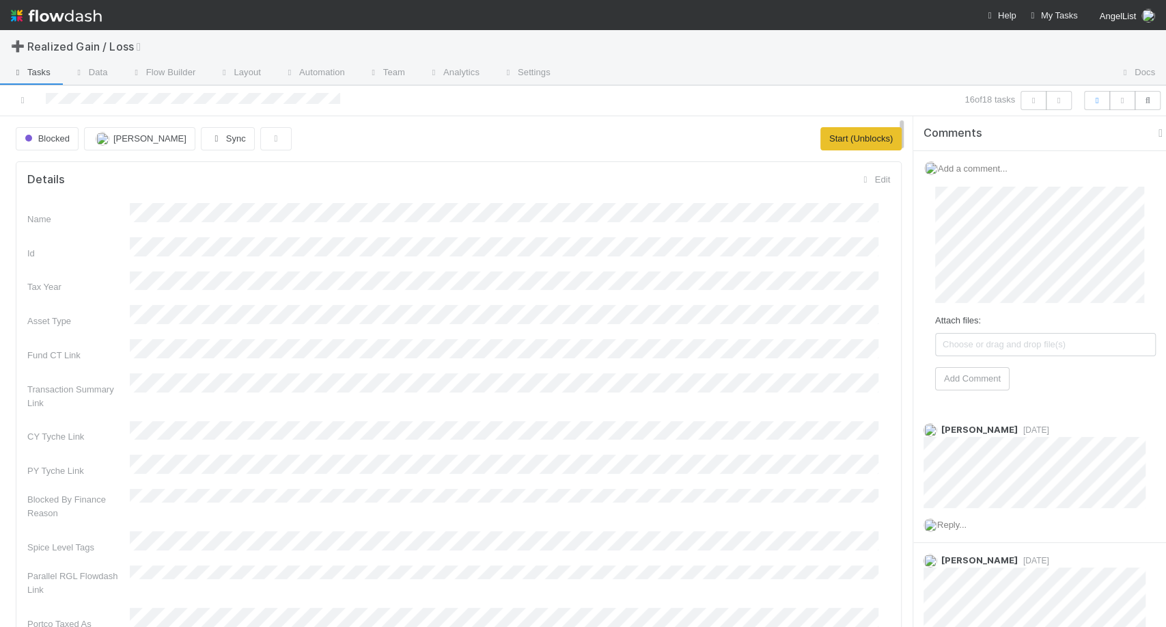
click at [1008, 165] on span "Add a comment..." at bounding box center [973, 168] width 70 height 10
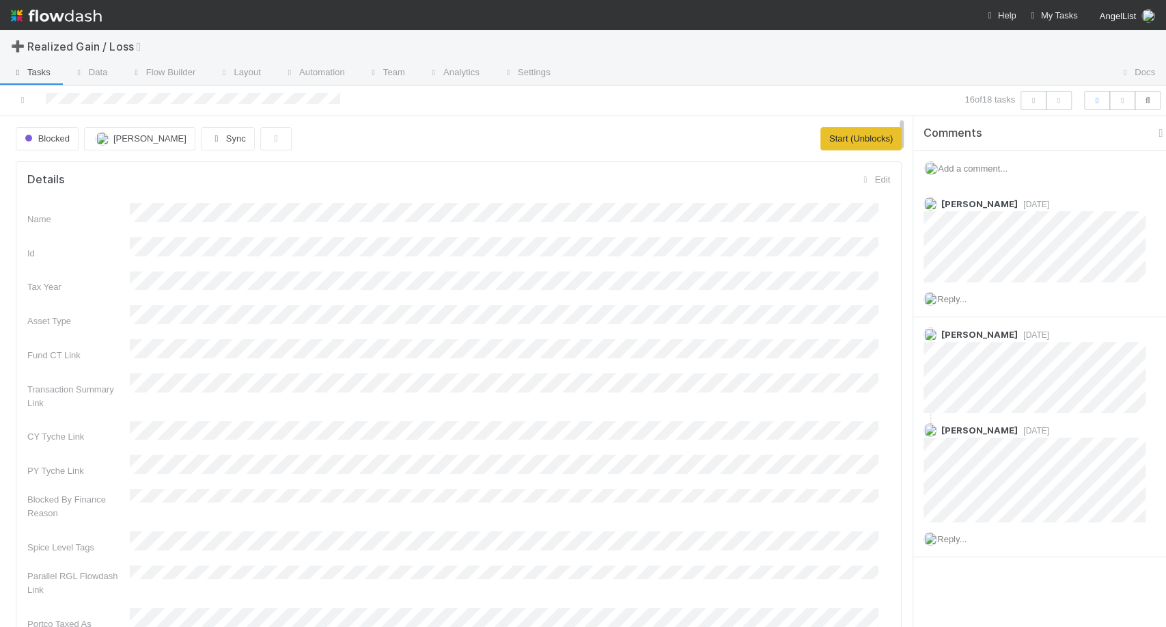
click at [1008, 165] on span "Add a comment..." at bounding box center [973, 168] width 70 height 10
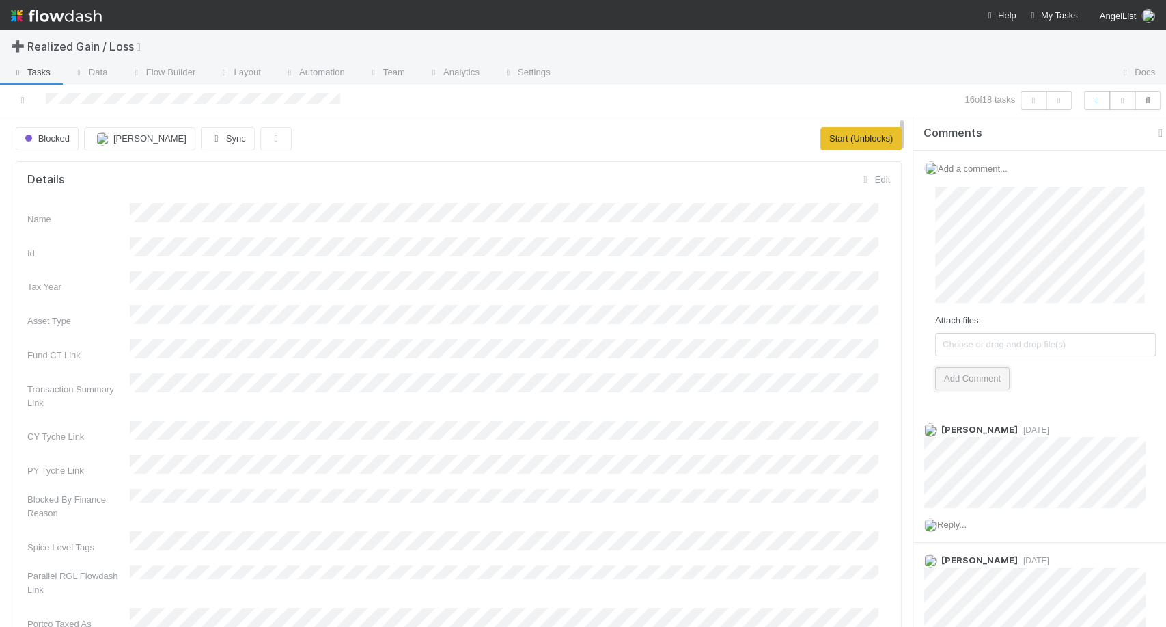
click at [975, 368] on button "Add Comment" at bounding box center [972, 378] width 74 height 23
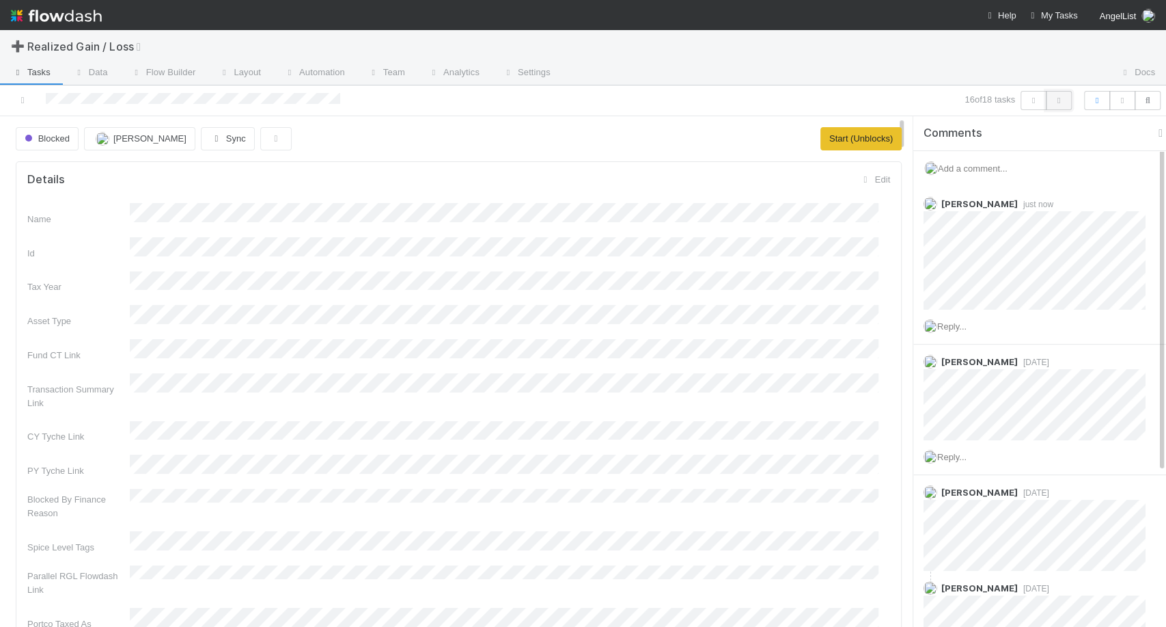
click at [1061, 100] on icon "button" at bounding box center [1059, 100] width 14 height 8
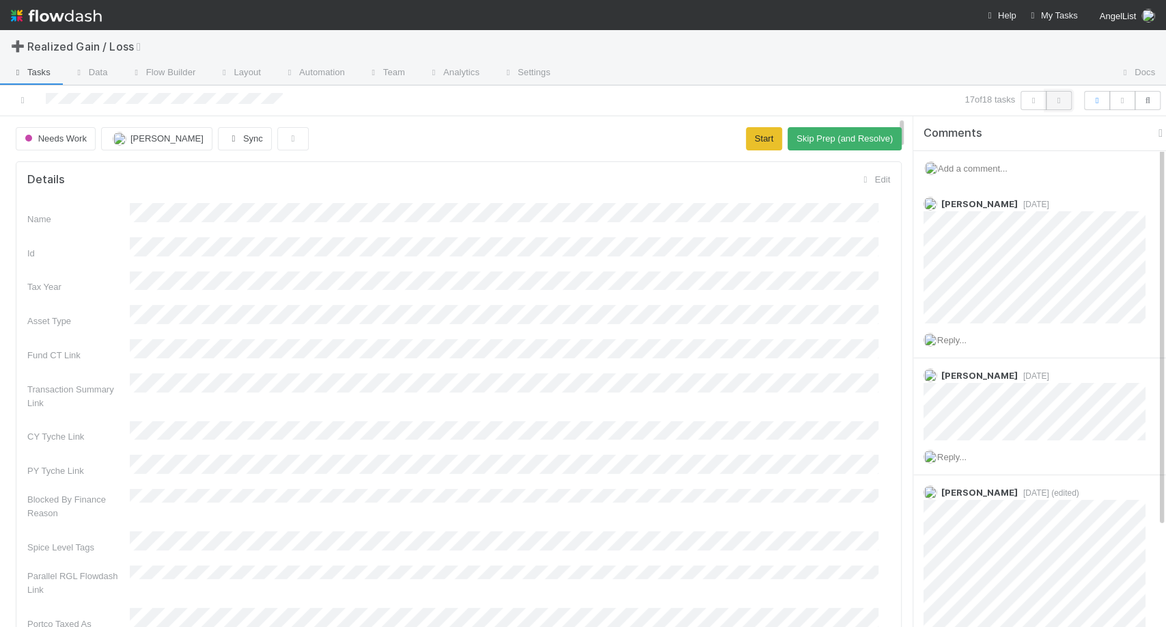
click at [1069, 102] on button "button" at bounding box center [1059, 100] width 26 height 19
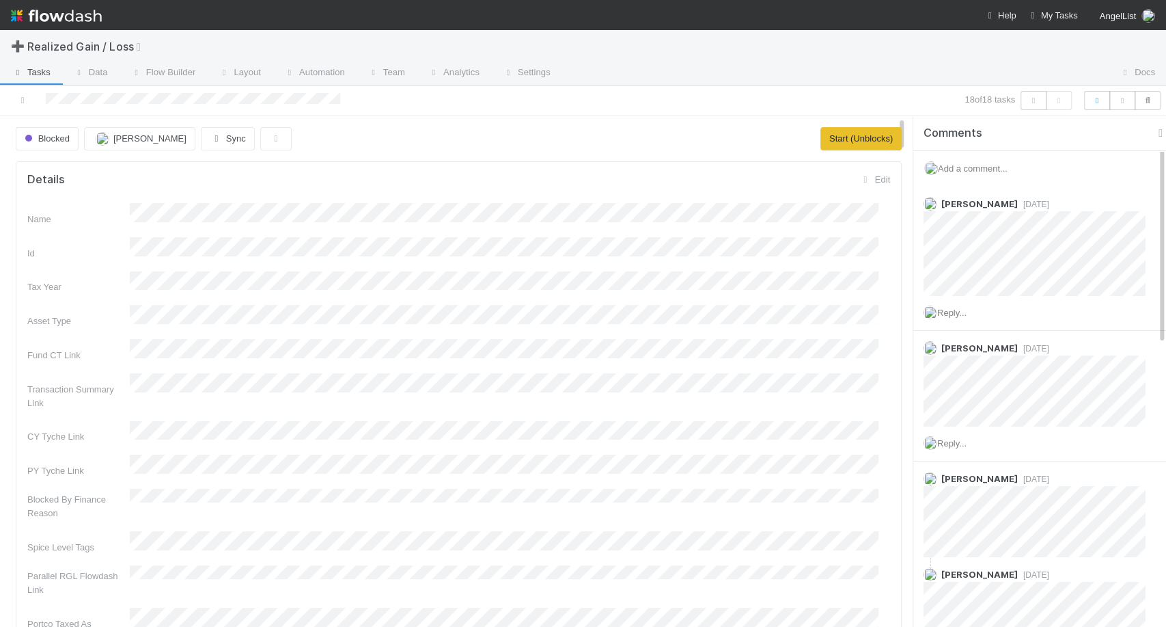
click at [975, 167] on span "Add a comment..." at bounding box center [973, 168] width 70 height 10
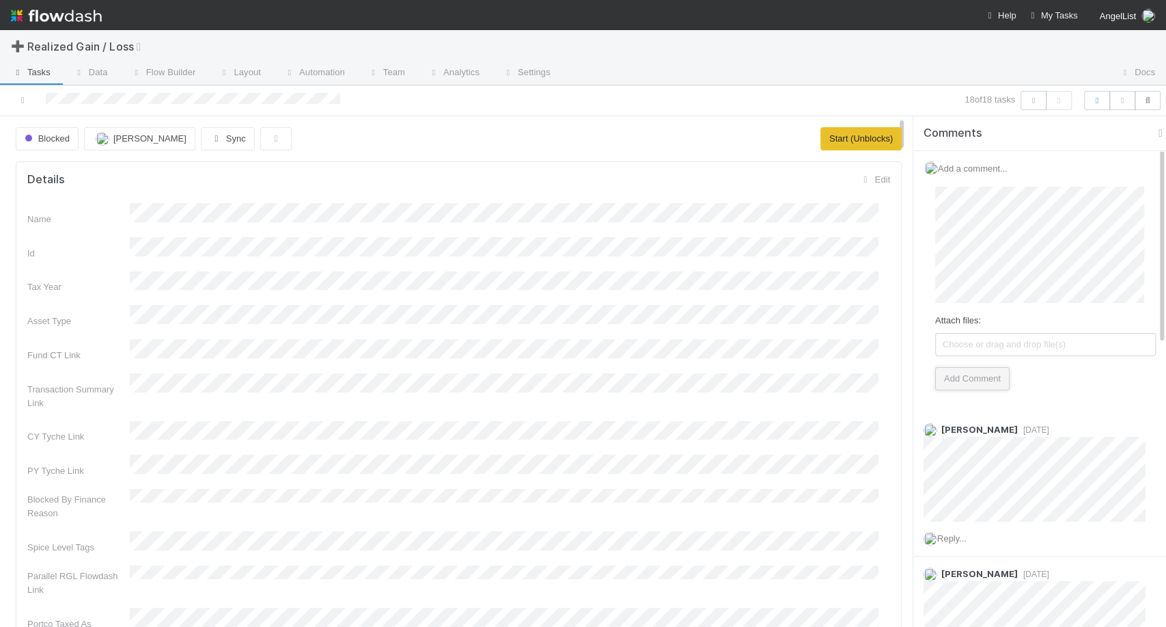
click at [944, 378] on button "Add Comment" at bounding box center [972, 378] width 74 height 23
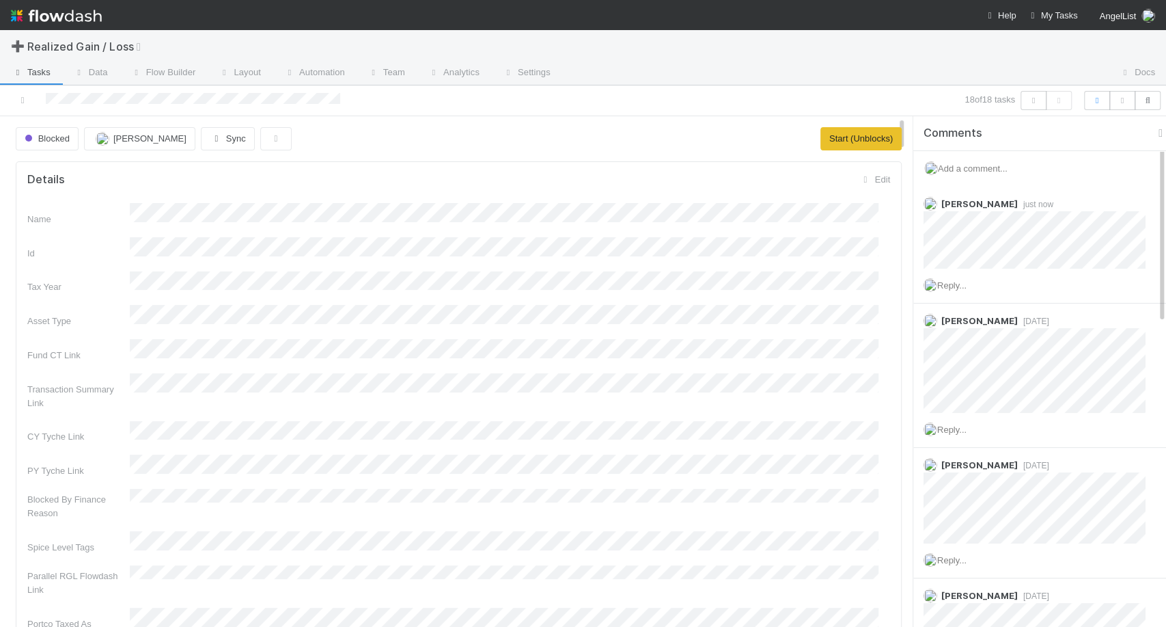
click at [85, 18] on img at bounding box center [56, 15] width 91 height 23
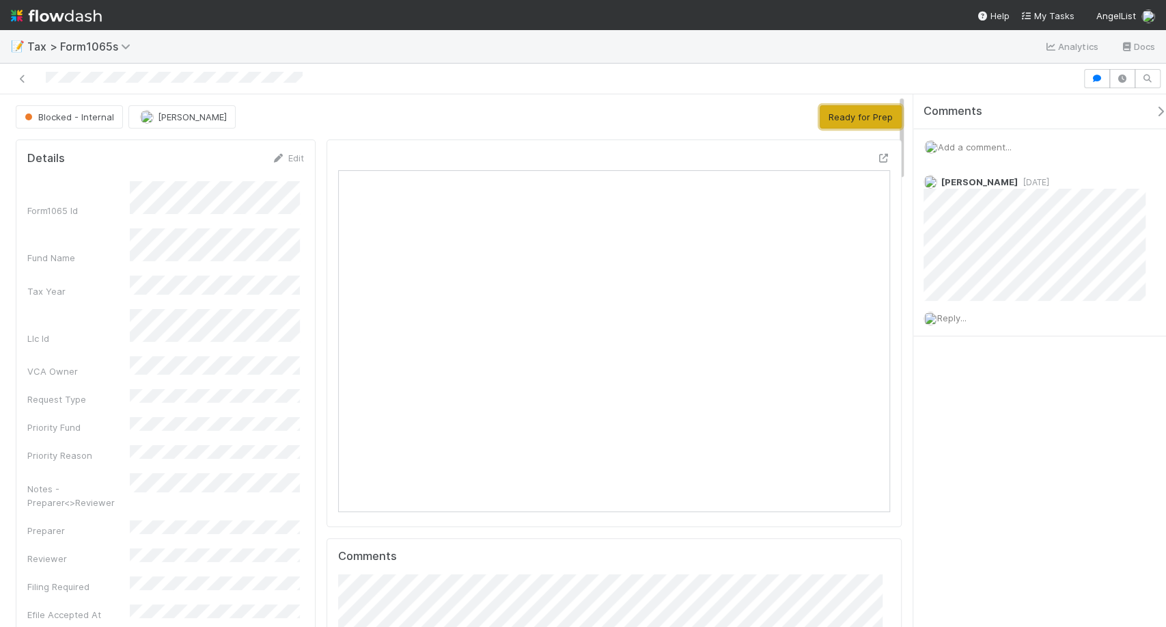
click at [843, 116] on button "Ready for Prep" at bounding box center [861, 116] width 82 height 23
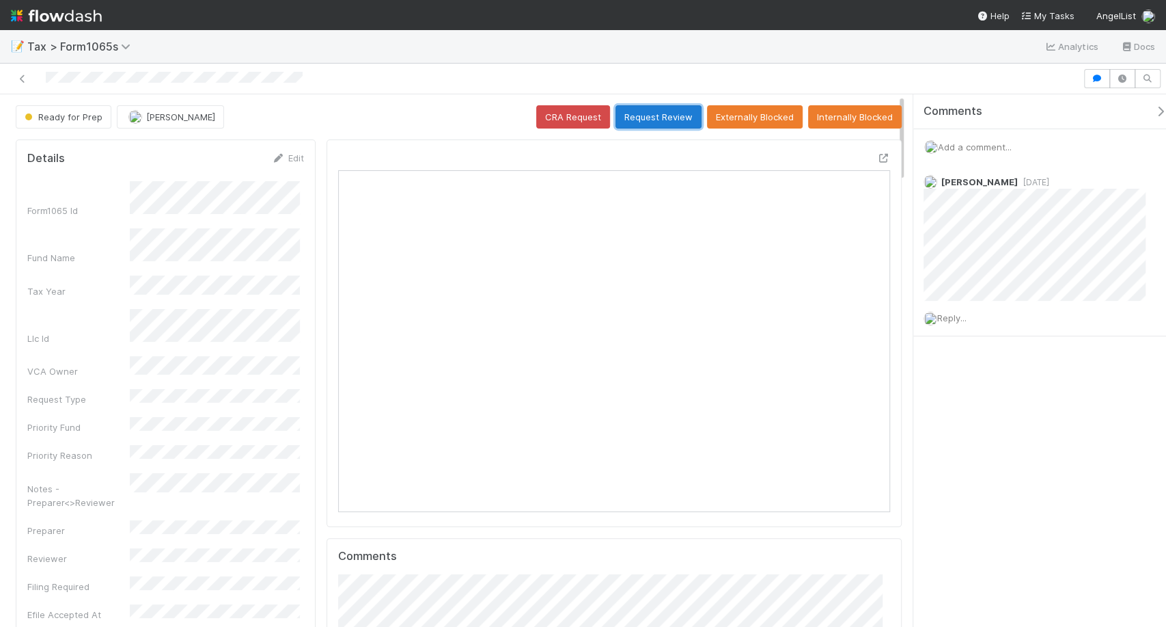
click at [631, 118] on button "Request Review" at bounding box center [659, 116] width 86 height 23
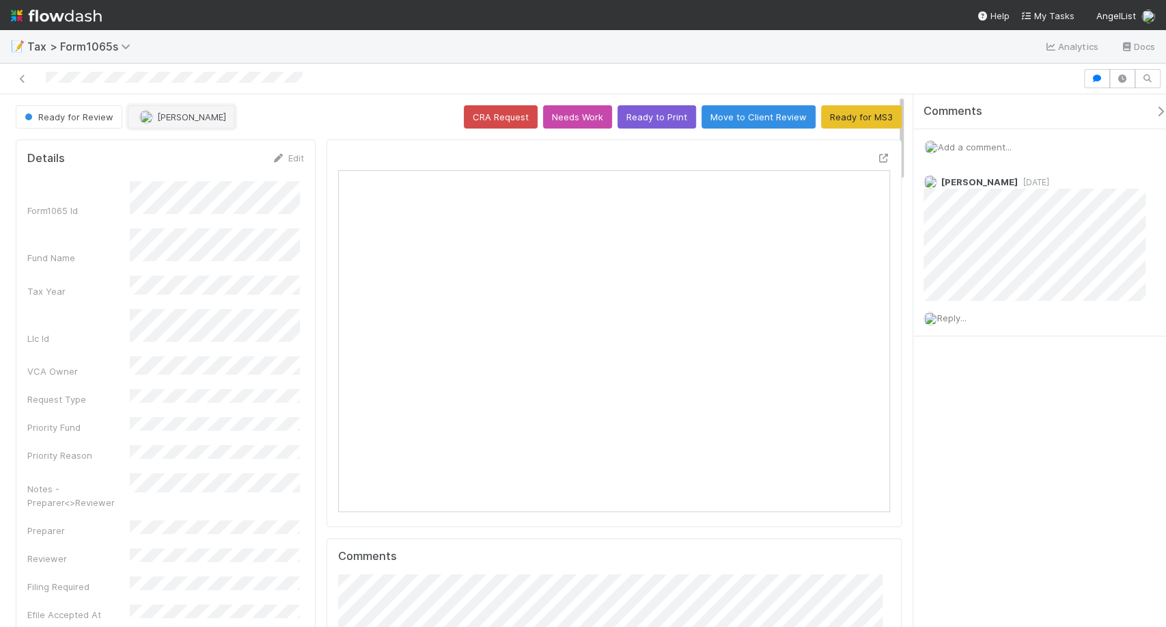
click at [171, 118] on span "[PERSON_NAME]" at bounding box center [191, 116] width 69 height 11
click at [176, 136] on div "Michael Binck you Micah Sucherman" at bounding box center [216, 162] width 193 height 55
click at [179, 151] on span "Michael Binck you" at bounding box center [191, 150] width 90 height 11
click at [298, 154] on link "Edit" at bounding box center [288, 157] width 32 height 11
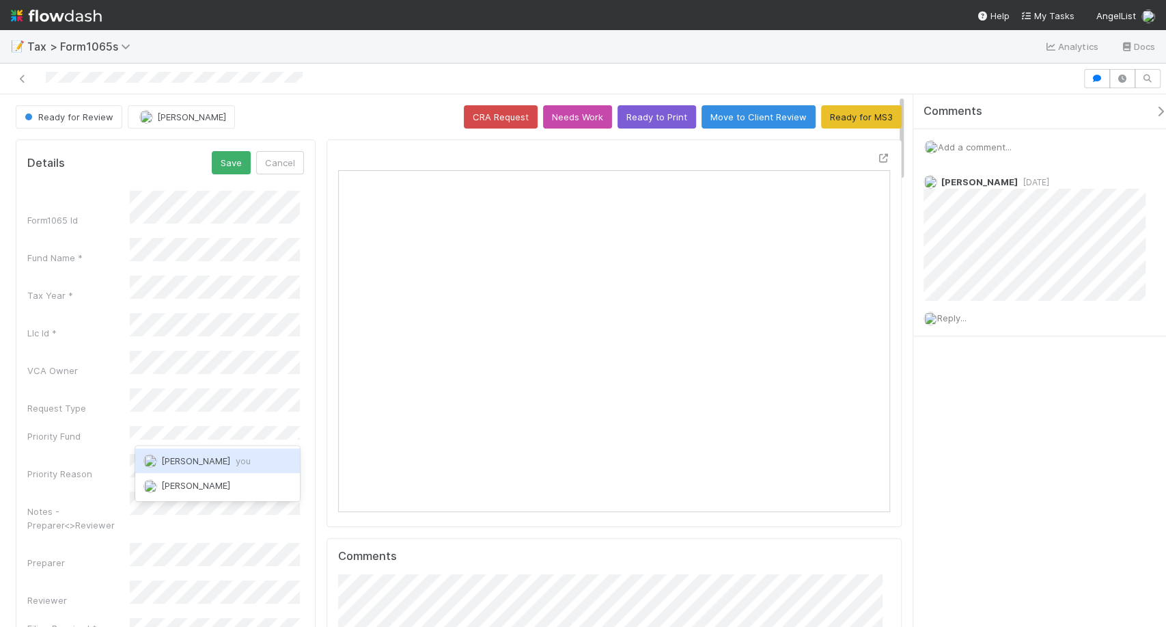
click at [214, 451] on div "Michael Binck you" at bounding box center [217, 460] width 165 height 25
click at [236, 167] on button "Save" at bounding box center [231, 162] width 39 height 23
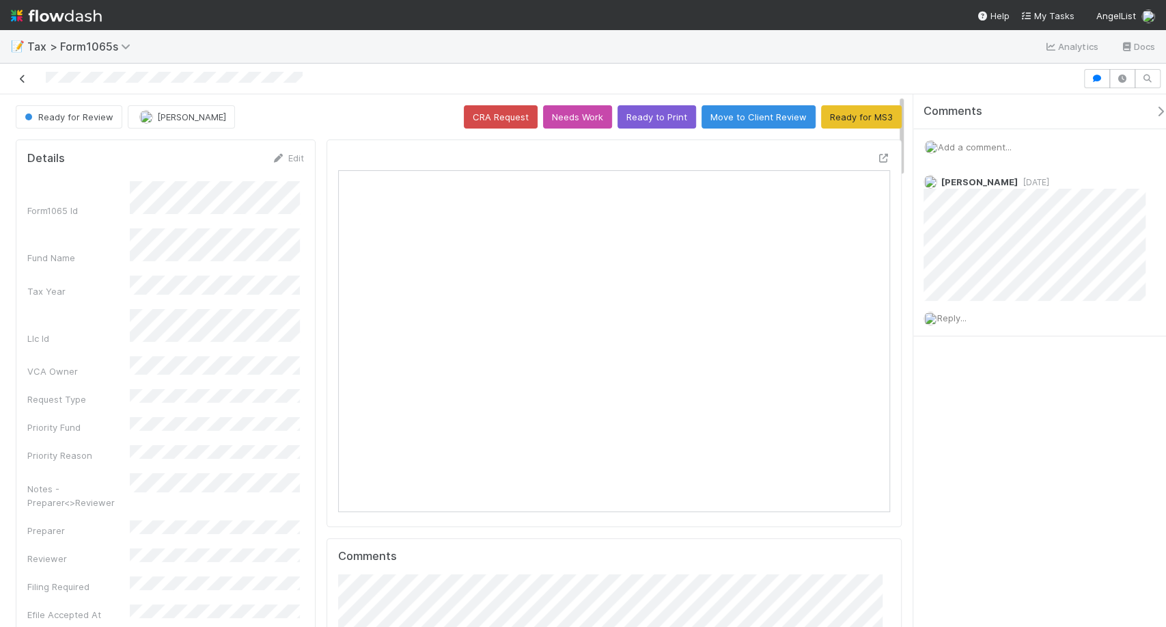
click at [22, 78] on icon at bounding box center [23, 78] width 14 height 9
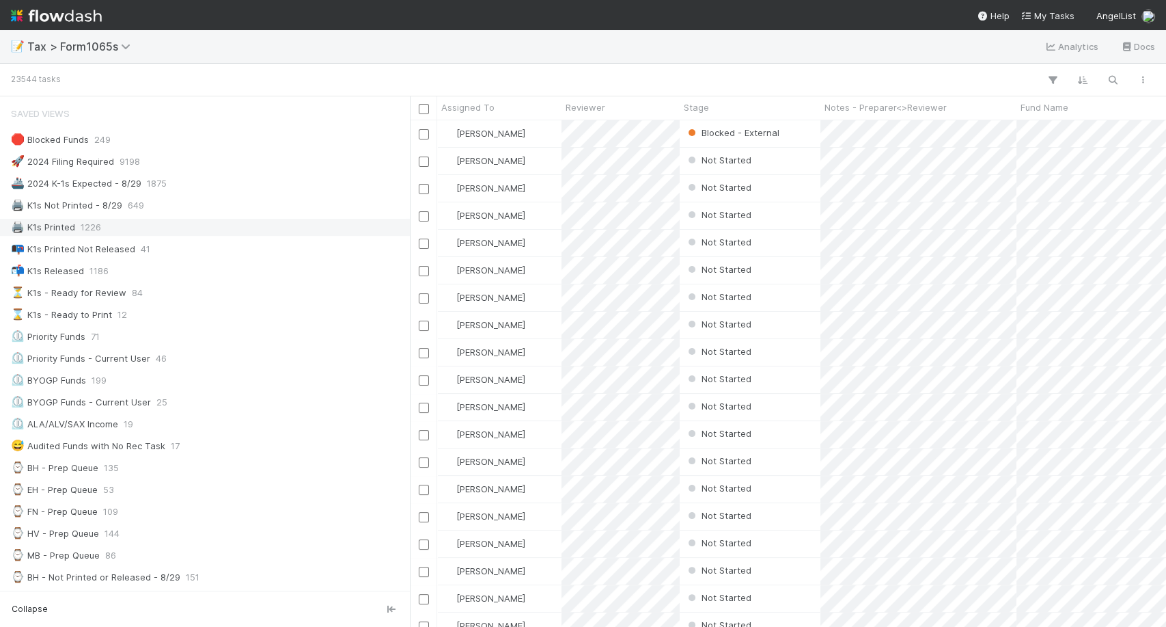
click at [184, 220] on div "🖨️ K1s Printed 1226" at bounding box center [209, 227] width 396 height 17
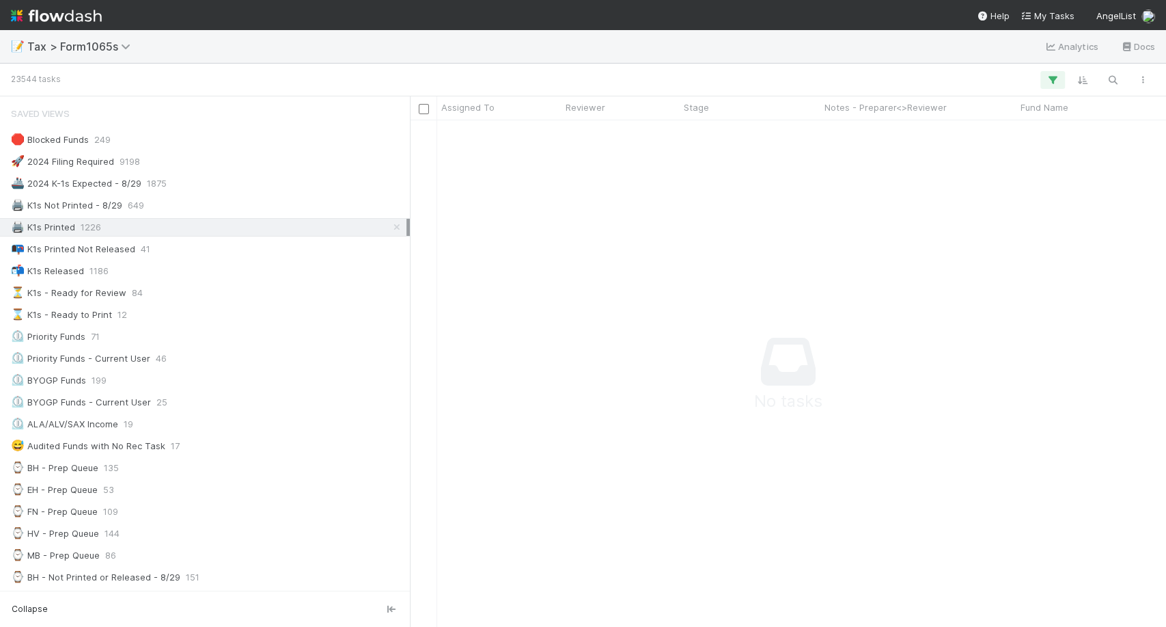
scroll to position [482, 732]
click at [186, 531] on div "⌚ HV - Prep Queue 144" at bounding box center [209, 533] width 396 height 17
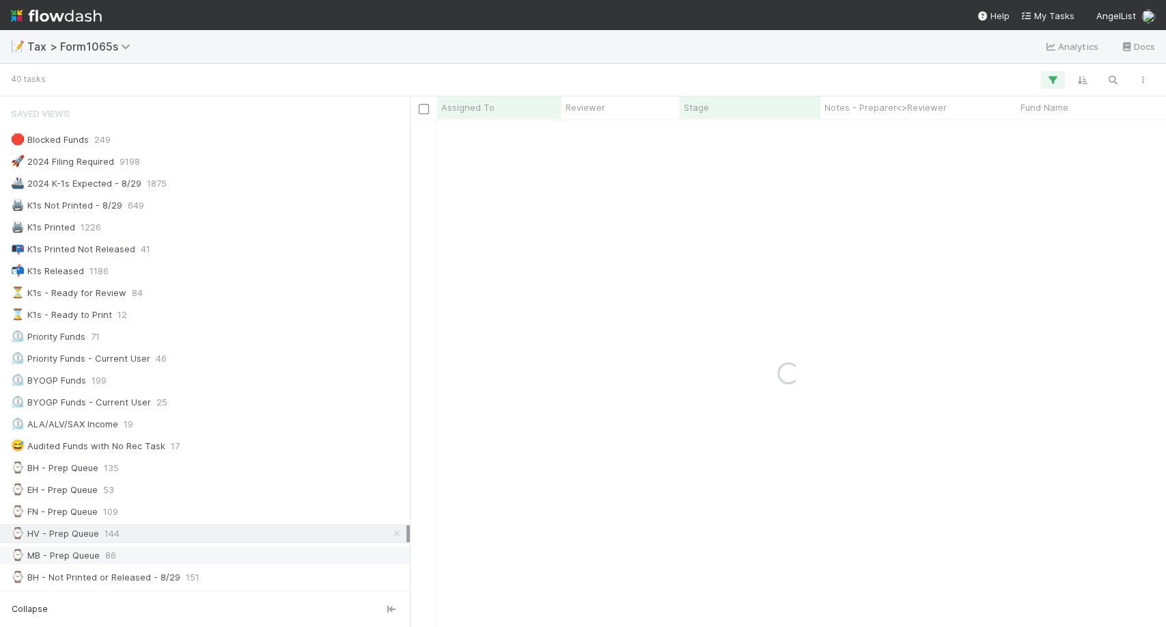
click at [183, 547] on div "⌚ MB - Prep Queue 86" at bounding box center [209, 555] width 396 height 17
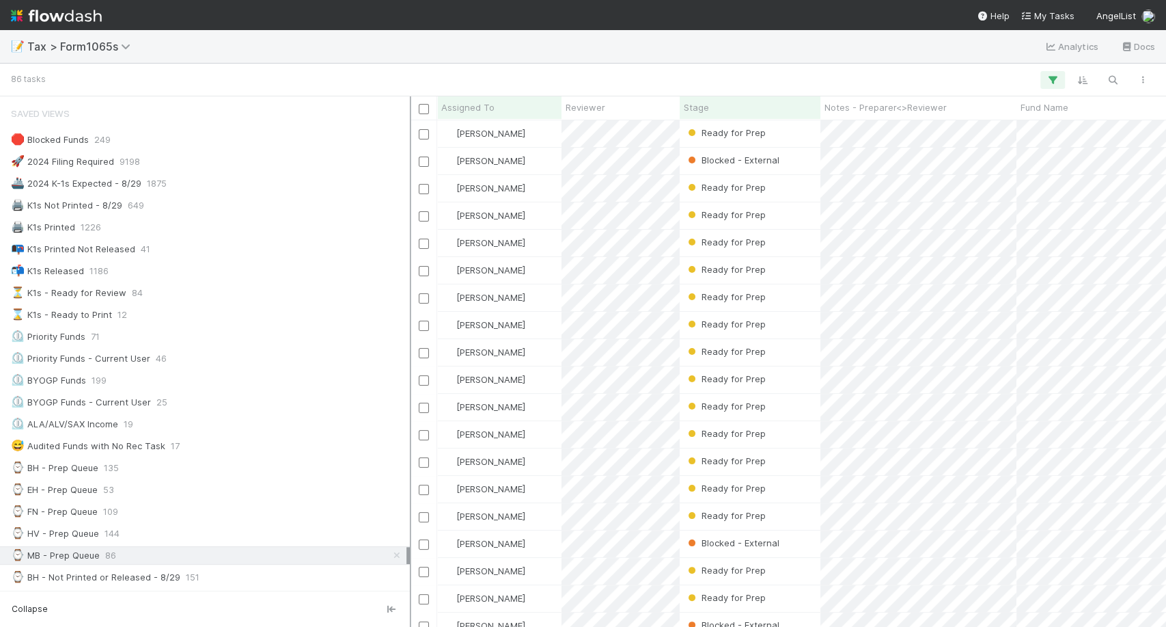
scroll to position [494, 744]
drag, startPoint x: 412, startPoint y: 272, endPoint x: 288, endPoint y: 268, distance: 124.4
click at [288, 268] on div "Saved Views 🛑 Blocked Funds 249 🚀 2024 Filing Required 9198 🚢 2024 K-1s Expecte…" at bounding box center [205, 361] width 410 height 530
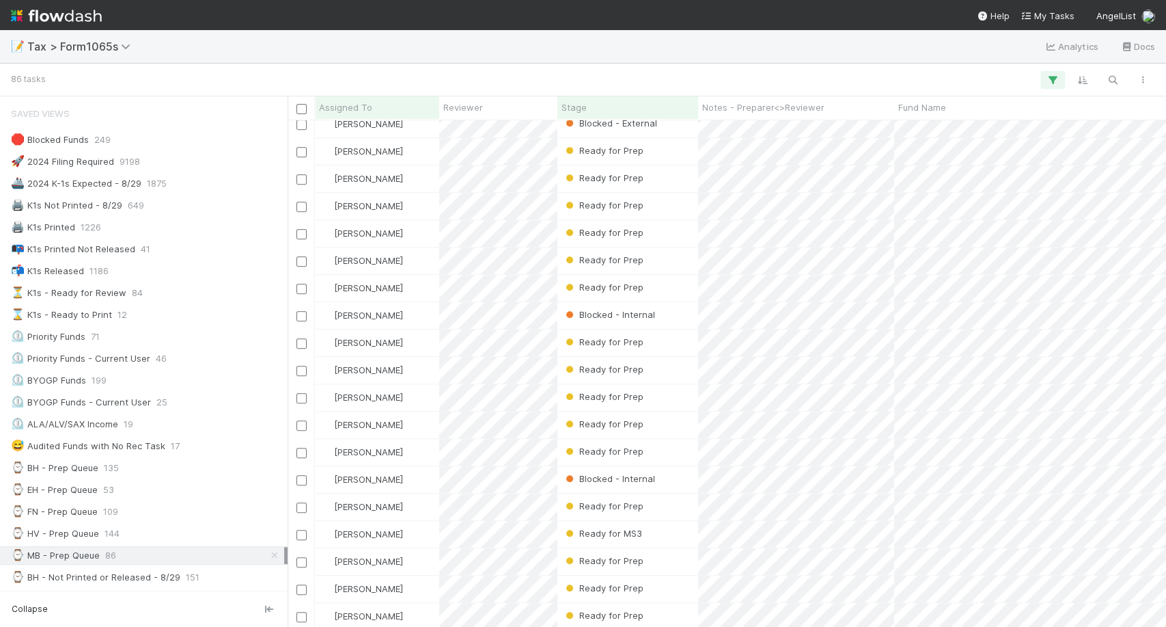
scroll to position [501, 0]
click at [418, 426] on div "[PERSON_NAME]" at bounding box center [377, 424] width 124 height 27
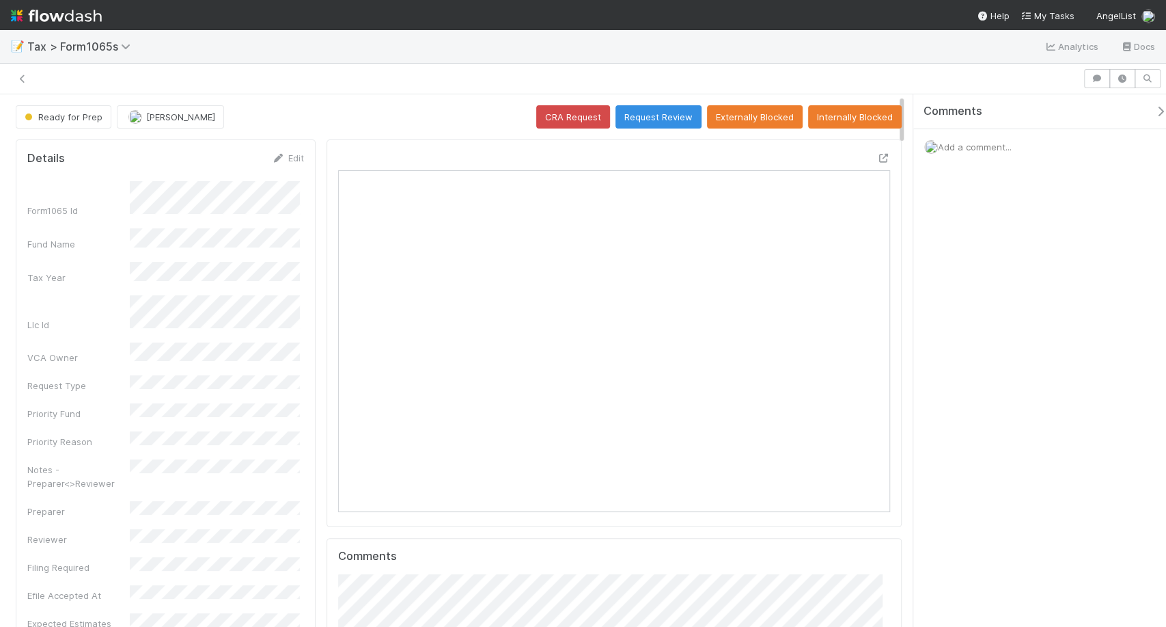
scroll to position [12, 12]
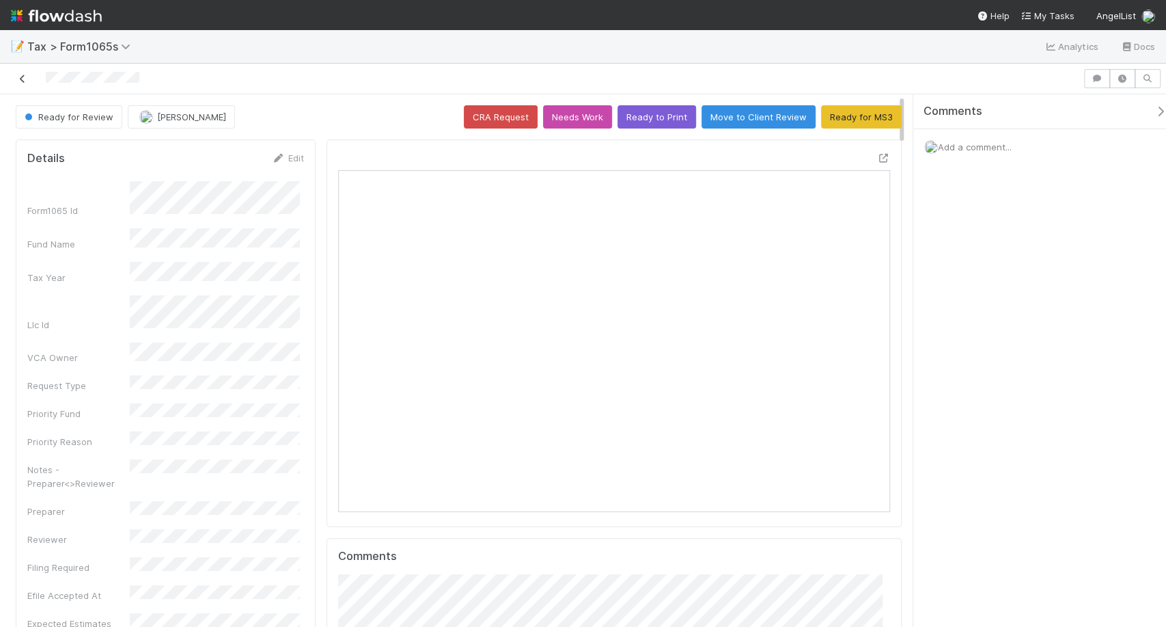
click at [27, 78] on icon at bounding box center [23, 78] width 14 height 9
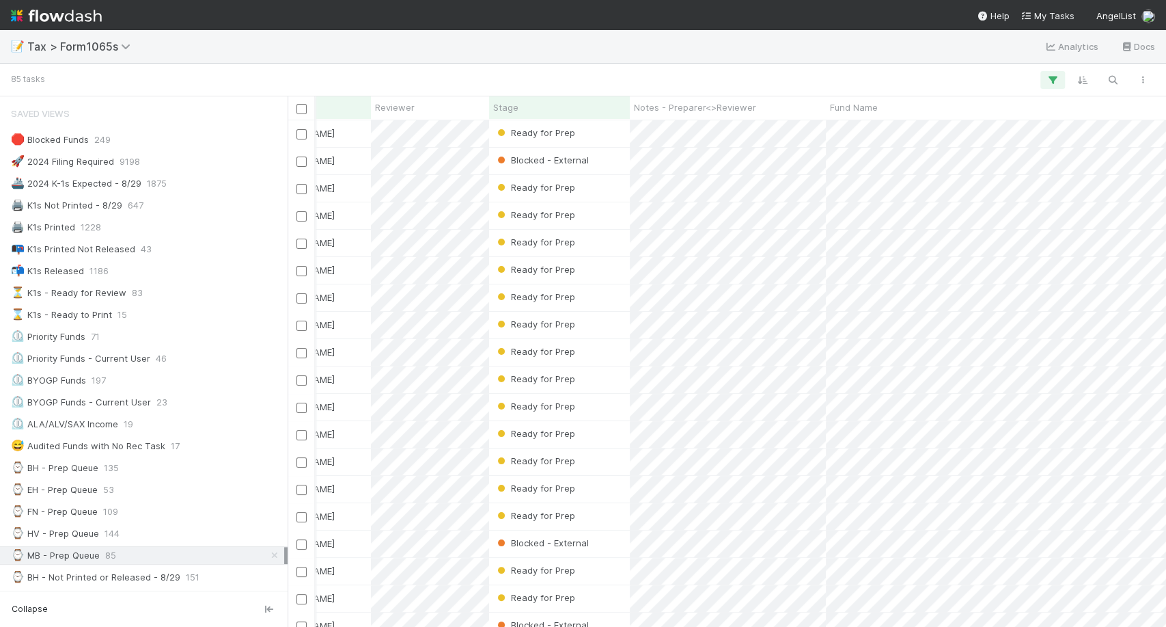
scroll to position [27, 68]
click at [586, 182] on div "Ready for Prep" at bounding box center [559, 188] width 141 height 27
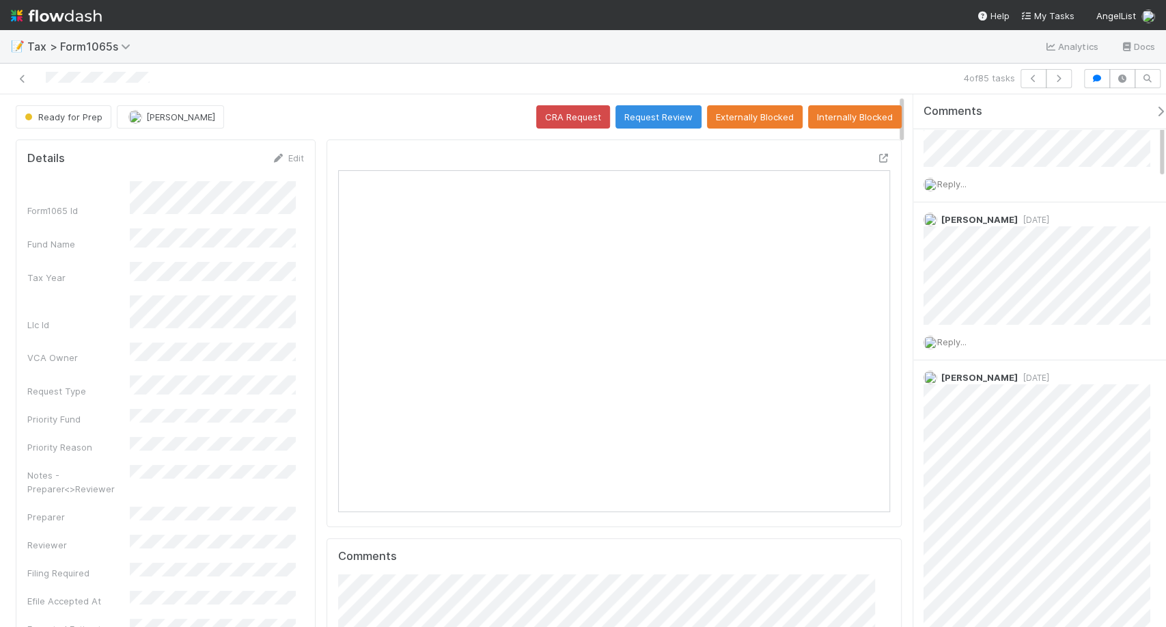
scroll to position [169, 0]
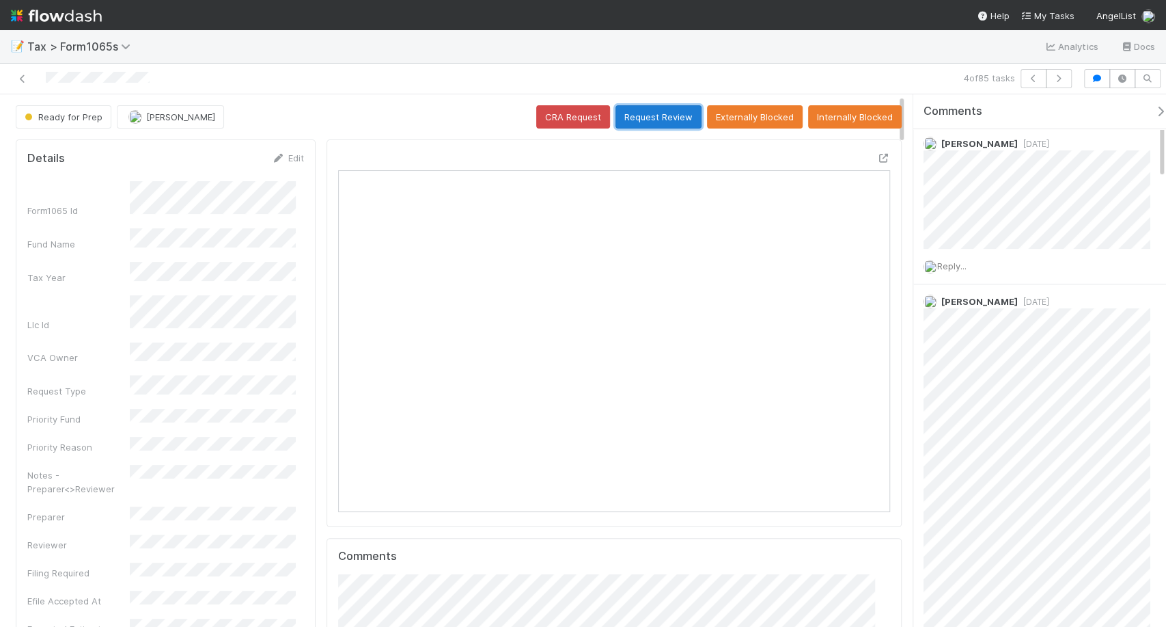
click at [617, 118] on button "Request Review" at bounding box center [659, 116] width 86 height 23
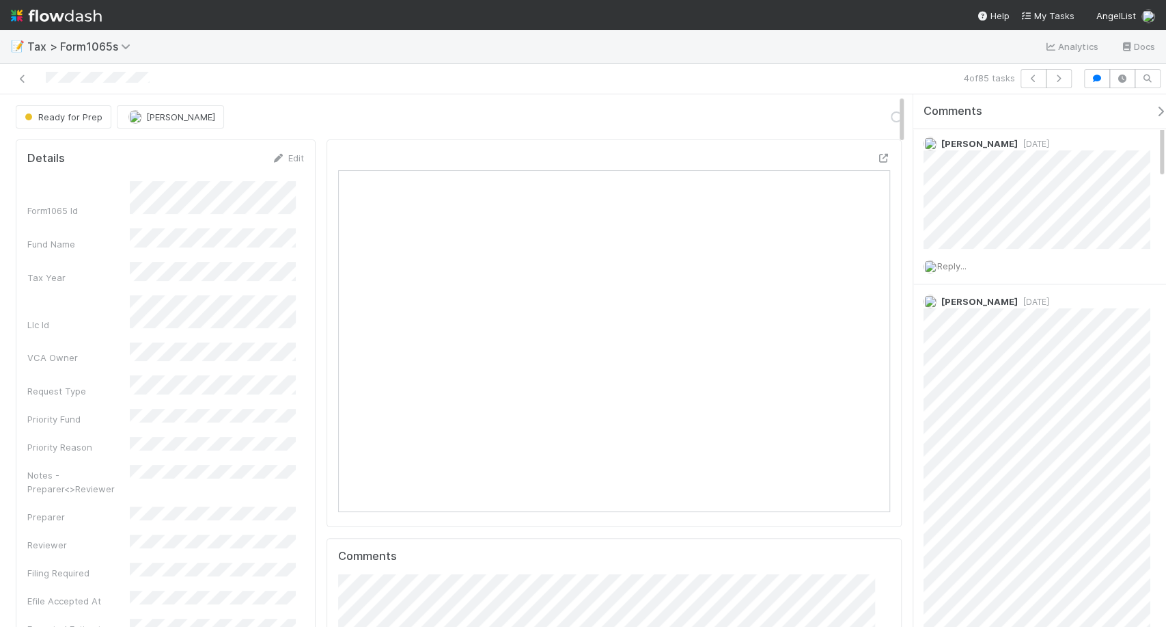
click at [617, 116] on div "Ready for Prep Michael Binck Loading..." at bounding box center [459, 116] width 886 height 23
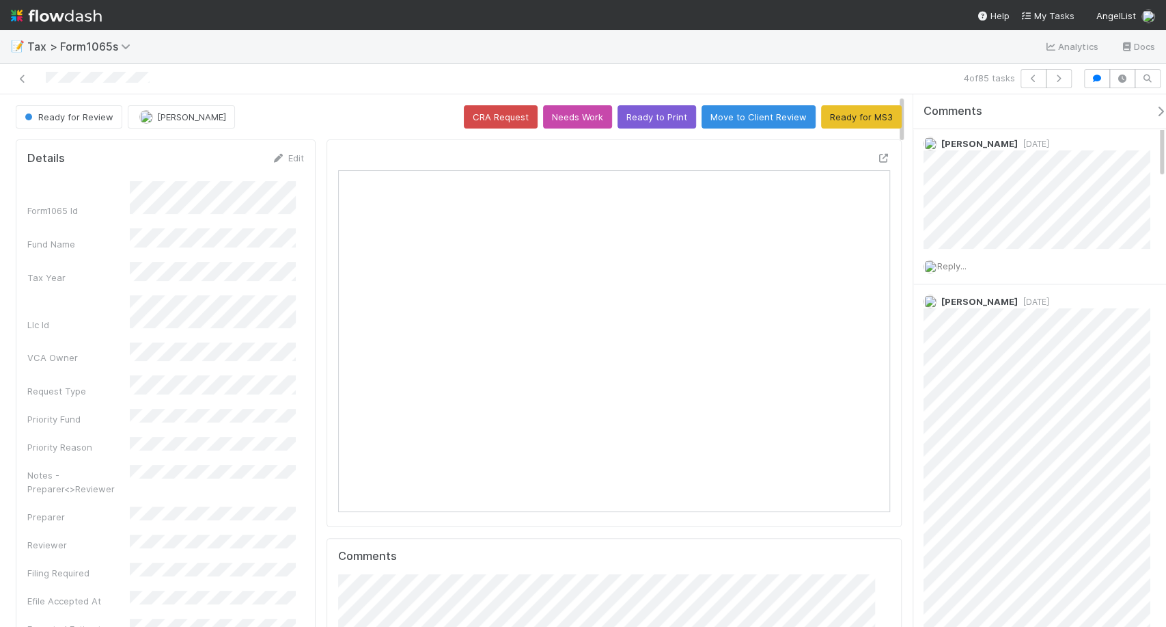
click at [10, 23] on nav "Help My Tasks AngelList" at bounding box center [583, 15] width 1166 height 30
click at [27, 20] on img at bounding box center [56, 15] width 91 height 23
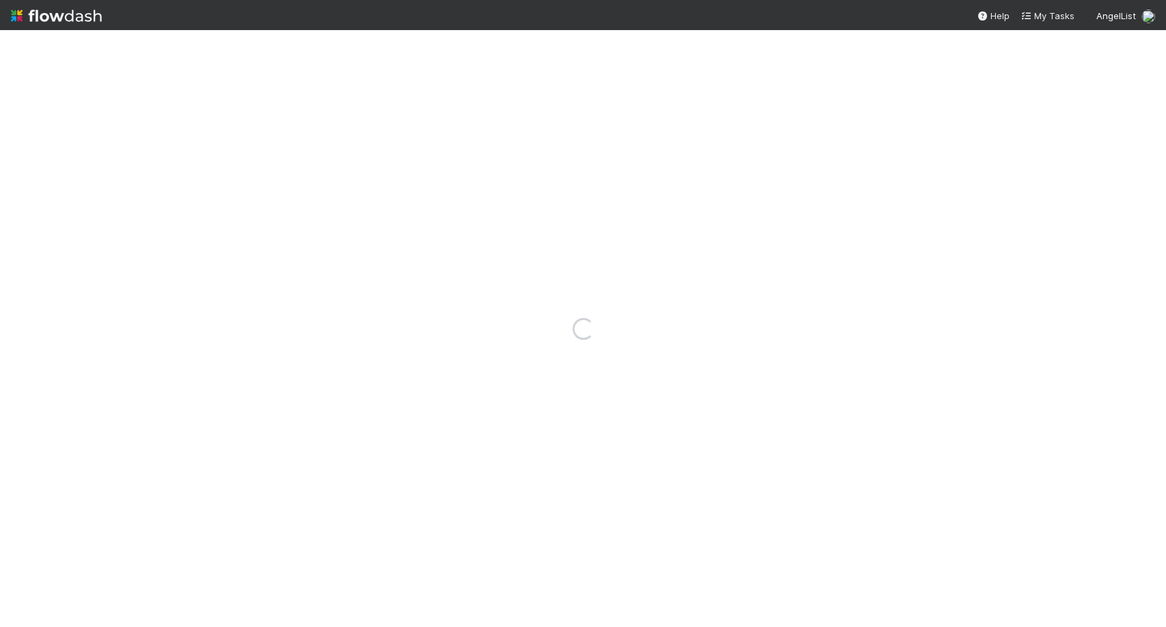
click at [27, 20] on img at bounding box center [56, 15] width 91 height 23
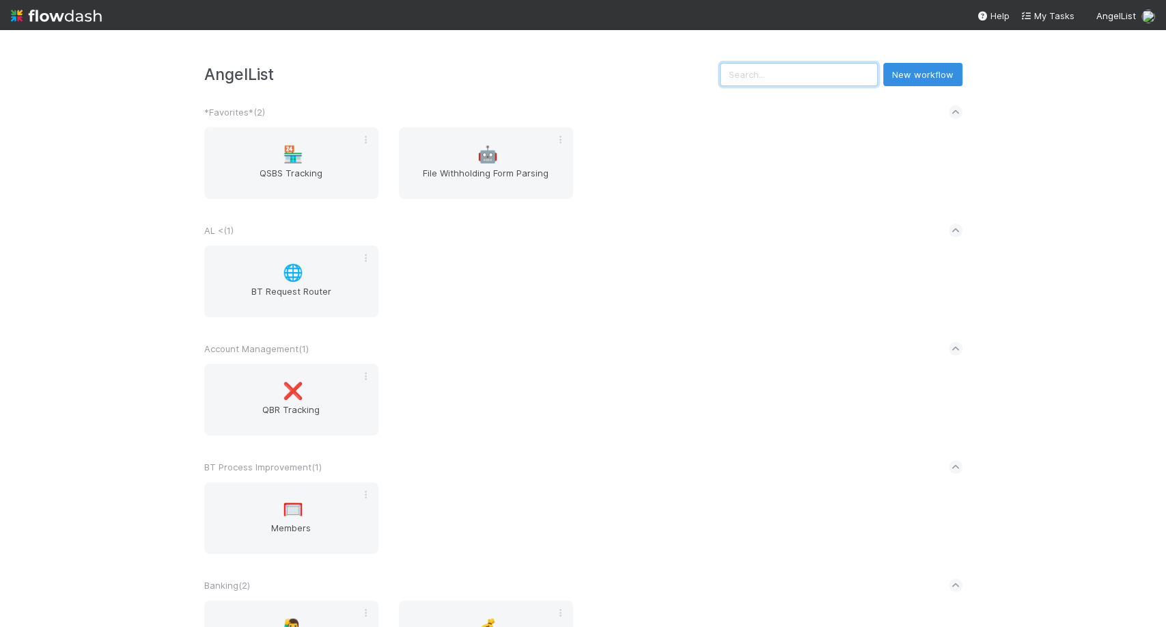
click at [786, 66] on input "text" at bounding box center [799, 74] width 158 height 23
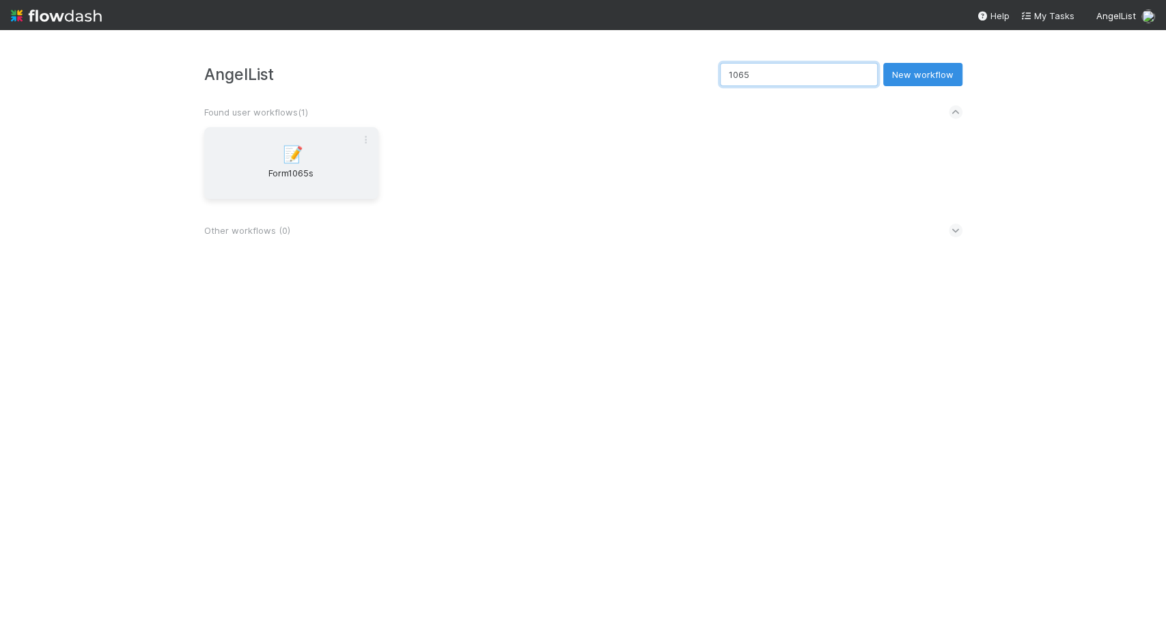
type input "1065"
click at [353, 175] on span "Form1065s" at bounding box center [291, 179] width 163 height 27
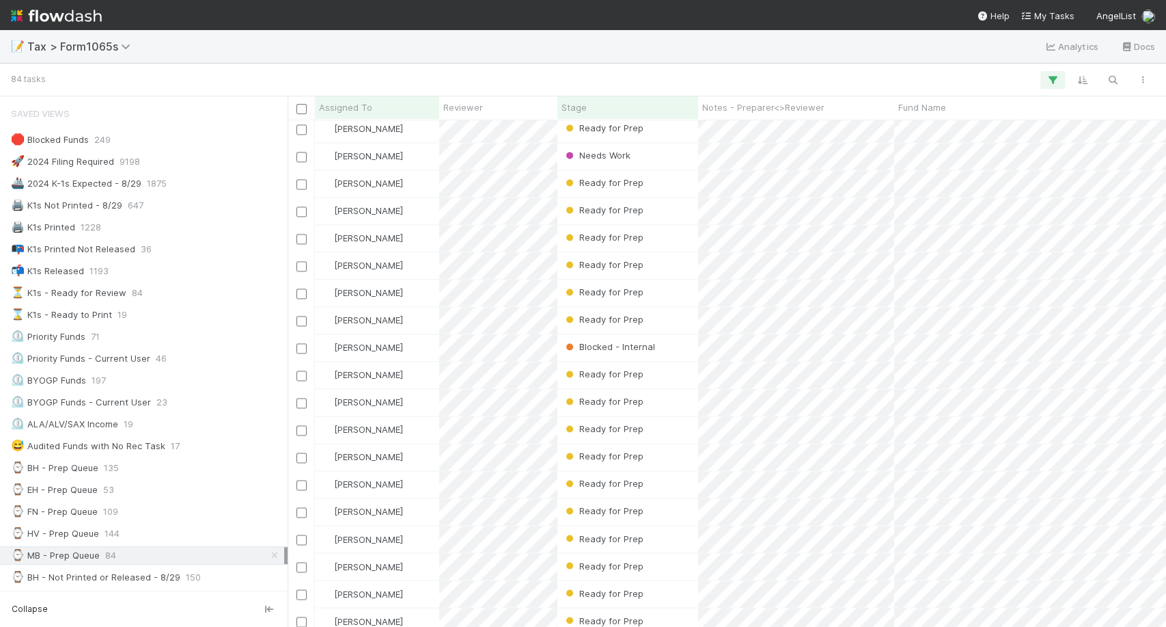
scroll to position [1392, 0]
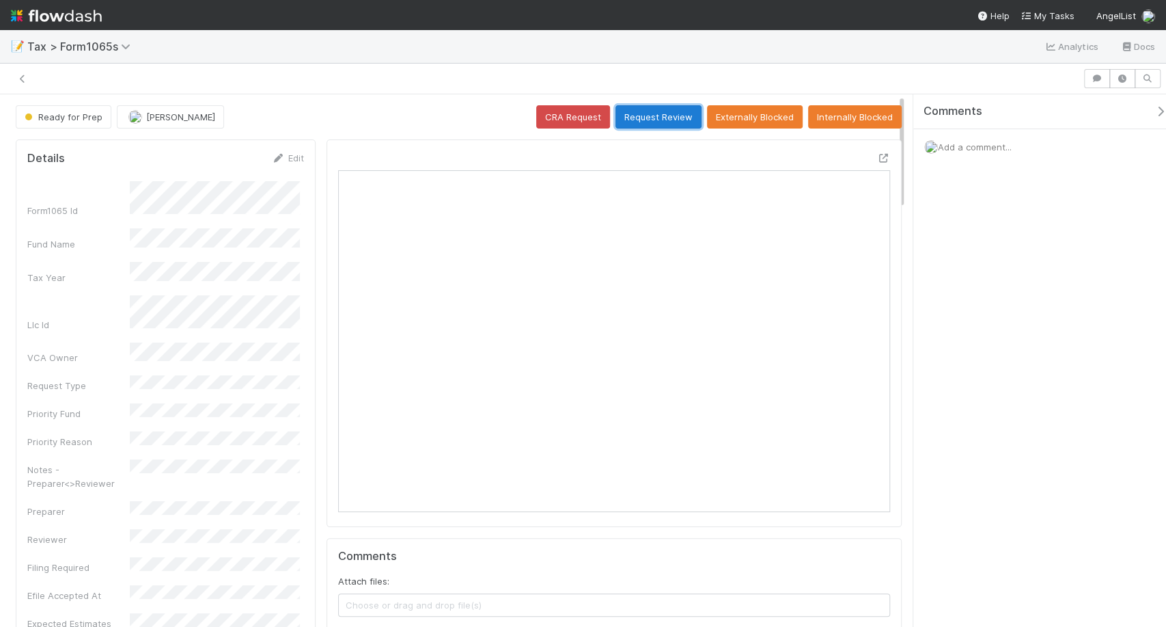
click at [666, 122] on button "Request Review" at bounding box center [659, 116] width 86 height 23
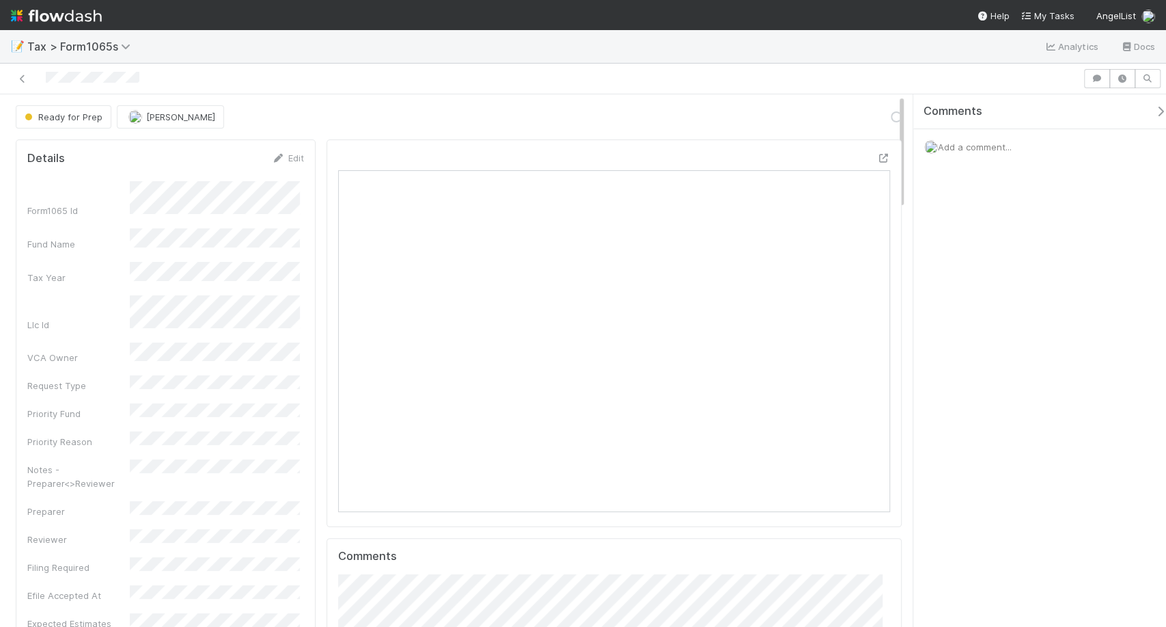
scroll to position [266, 533]
